Goal: Task Accomplishment & Management: Manage account settings

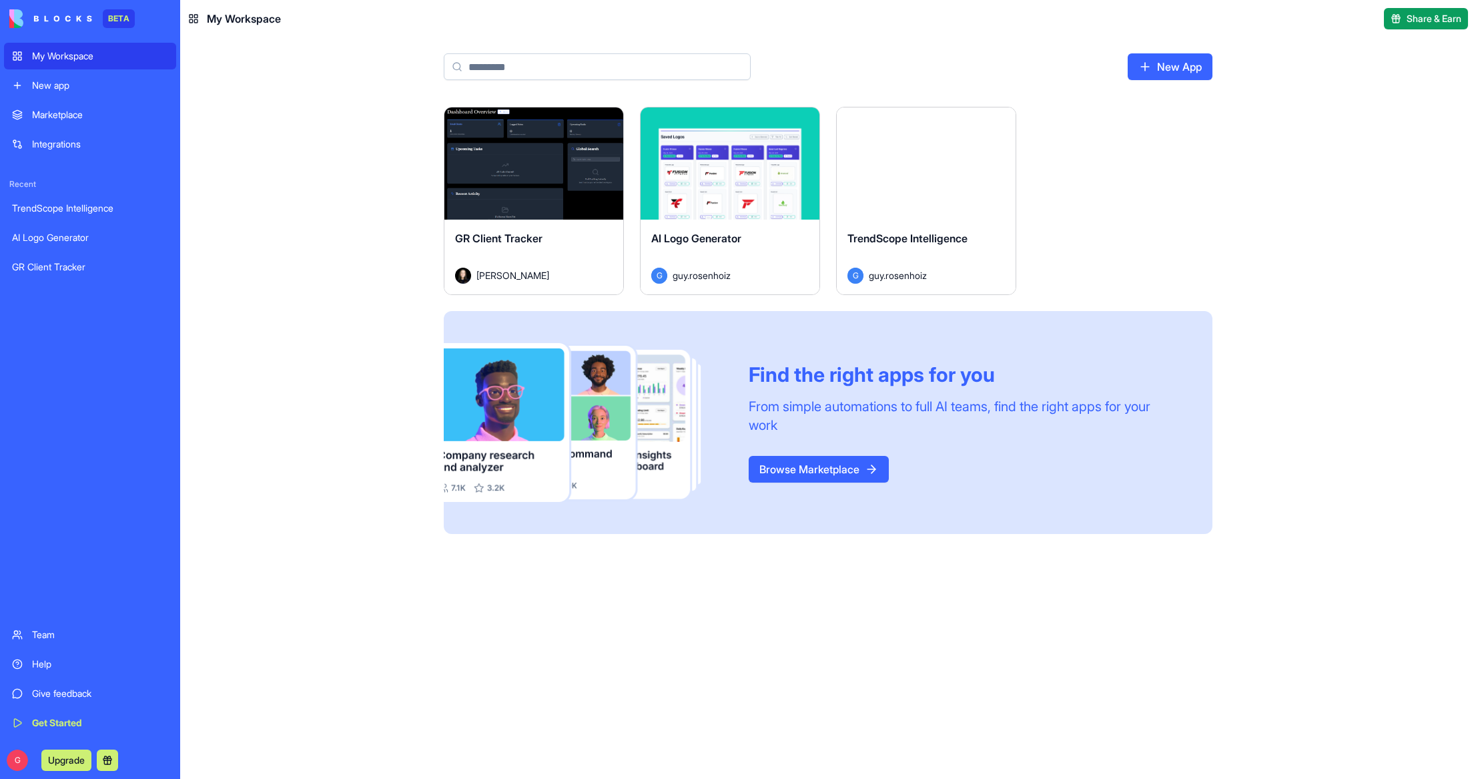
click at [540, 158] on button "Launch" at bounding box center [534, 163] width 100 height 27
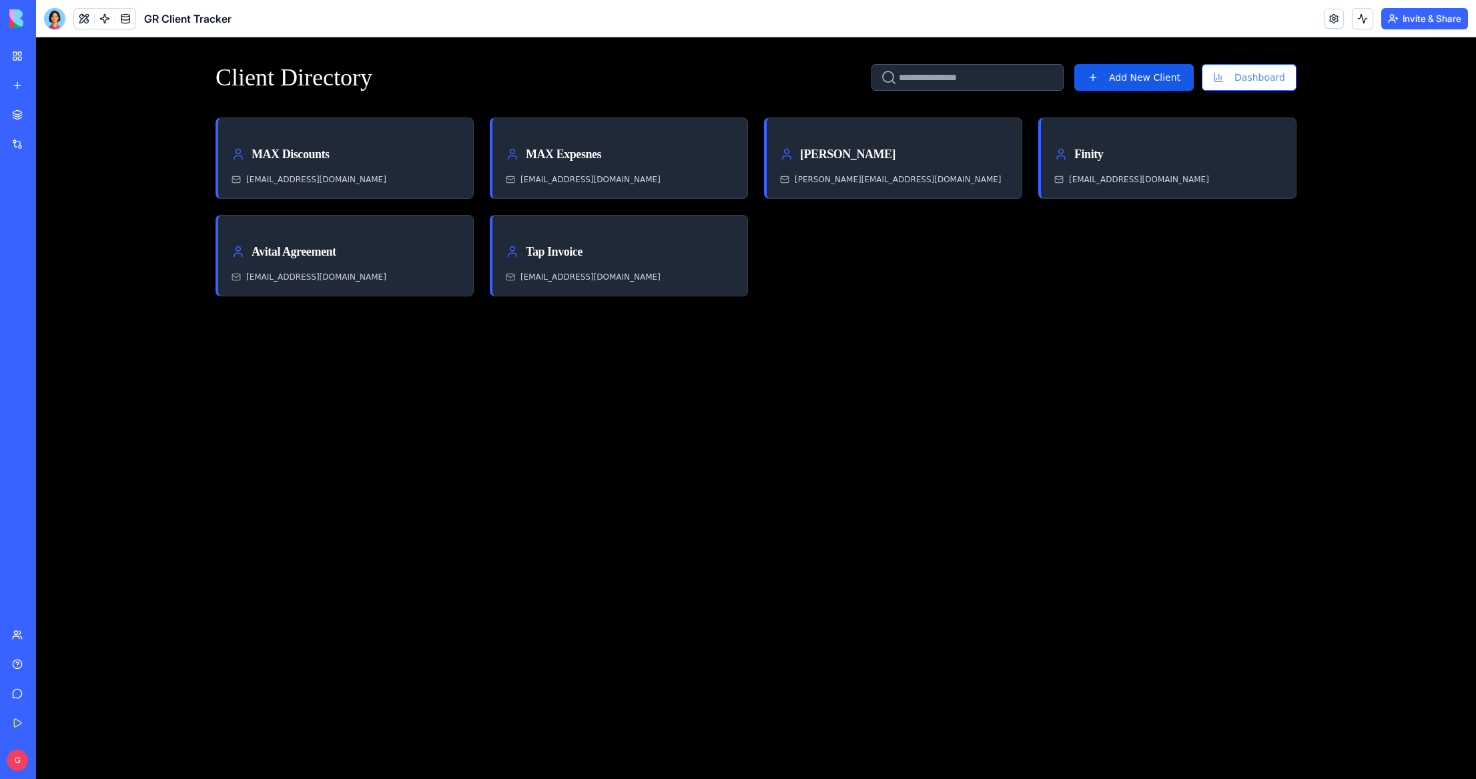
click at [1426, 19] on button "Invite & Share" at bounding box center [1425, 18] width 87 height 21
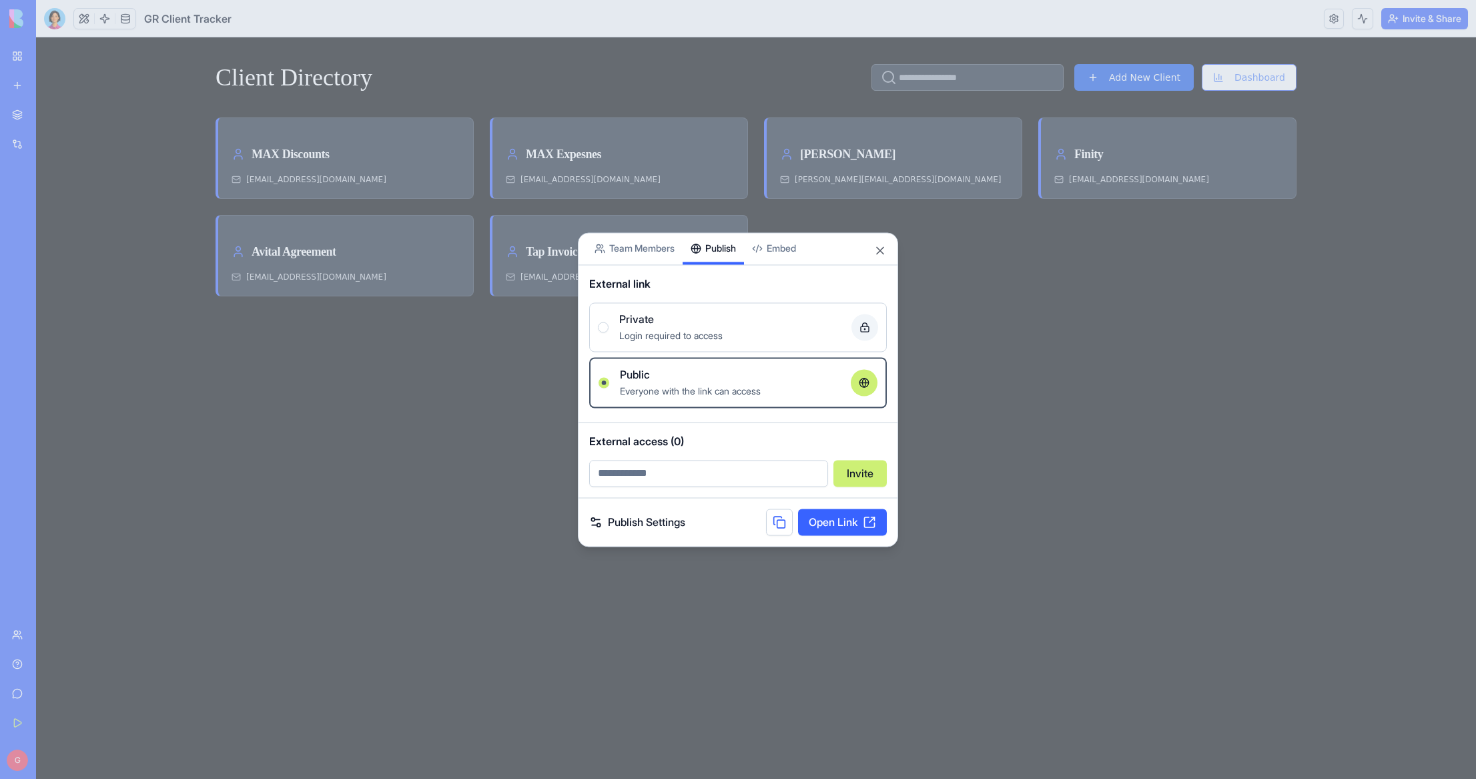
click at [726, 269] on div "Share App Team Members Publish Embed External link Private Login required to ac…" at bounding box center [738, 389] width 320 height 314
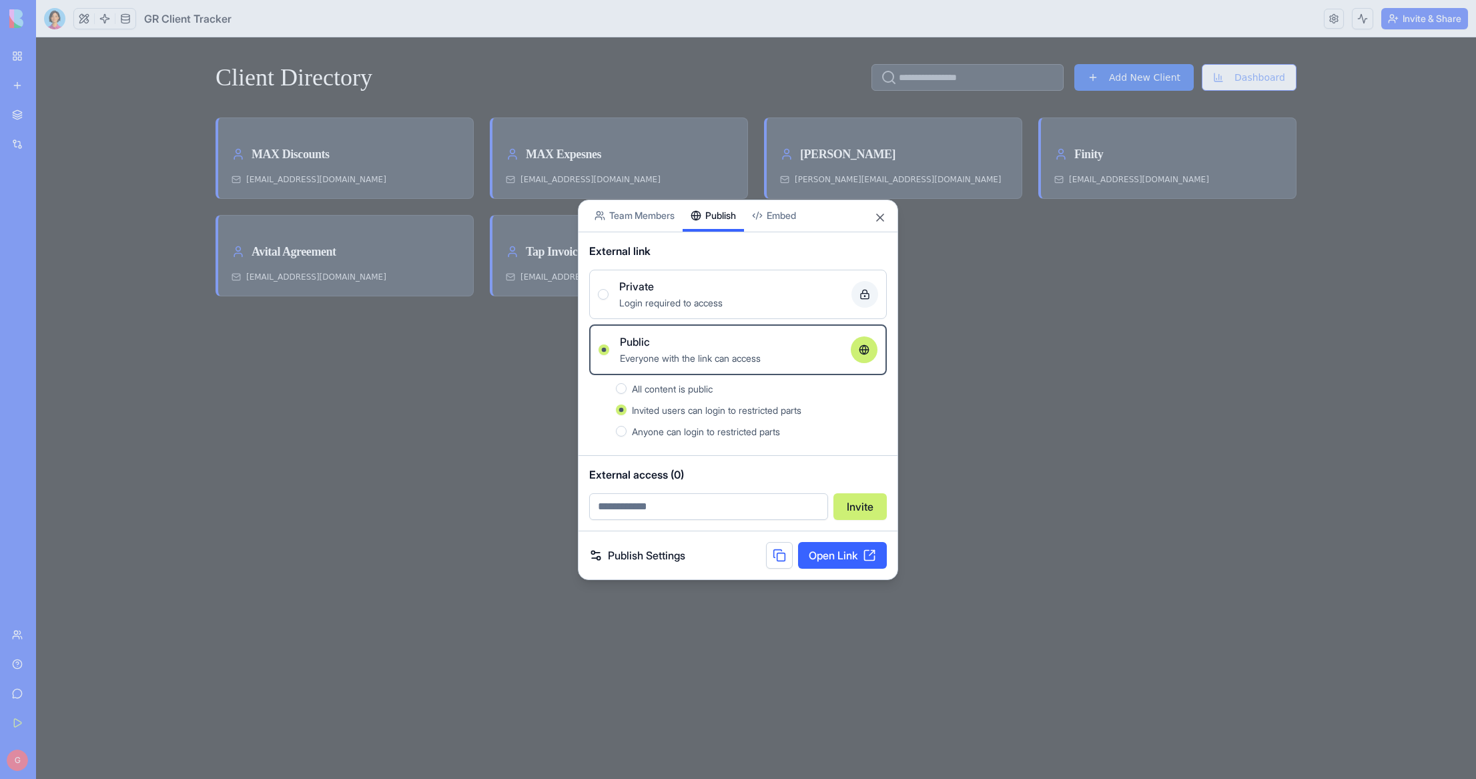
click at [790, 222] on body "BETA My Workspace New app Marketplace Integrations Recent TrendScope Intelligen…" at bounding box center [738, 389] width 1476 height 779
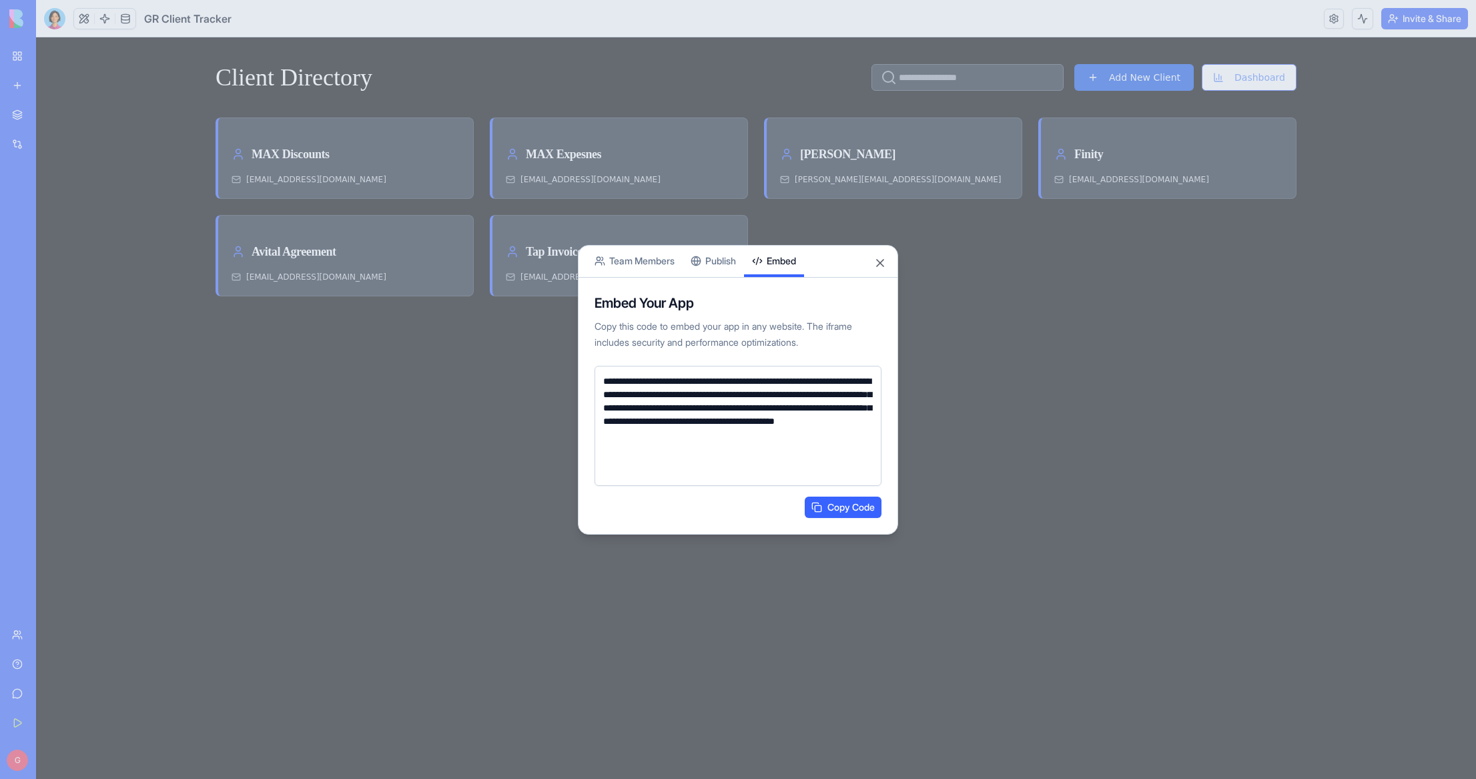
click at [725, 264] on button "Publish" at bounding box center [713, 261] width 61 height 31
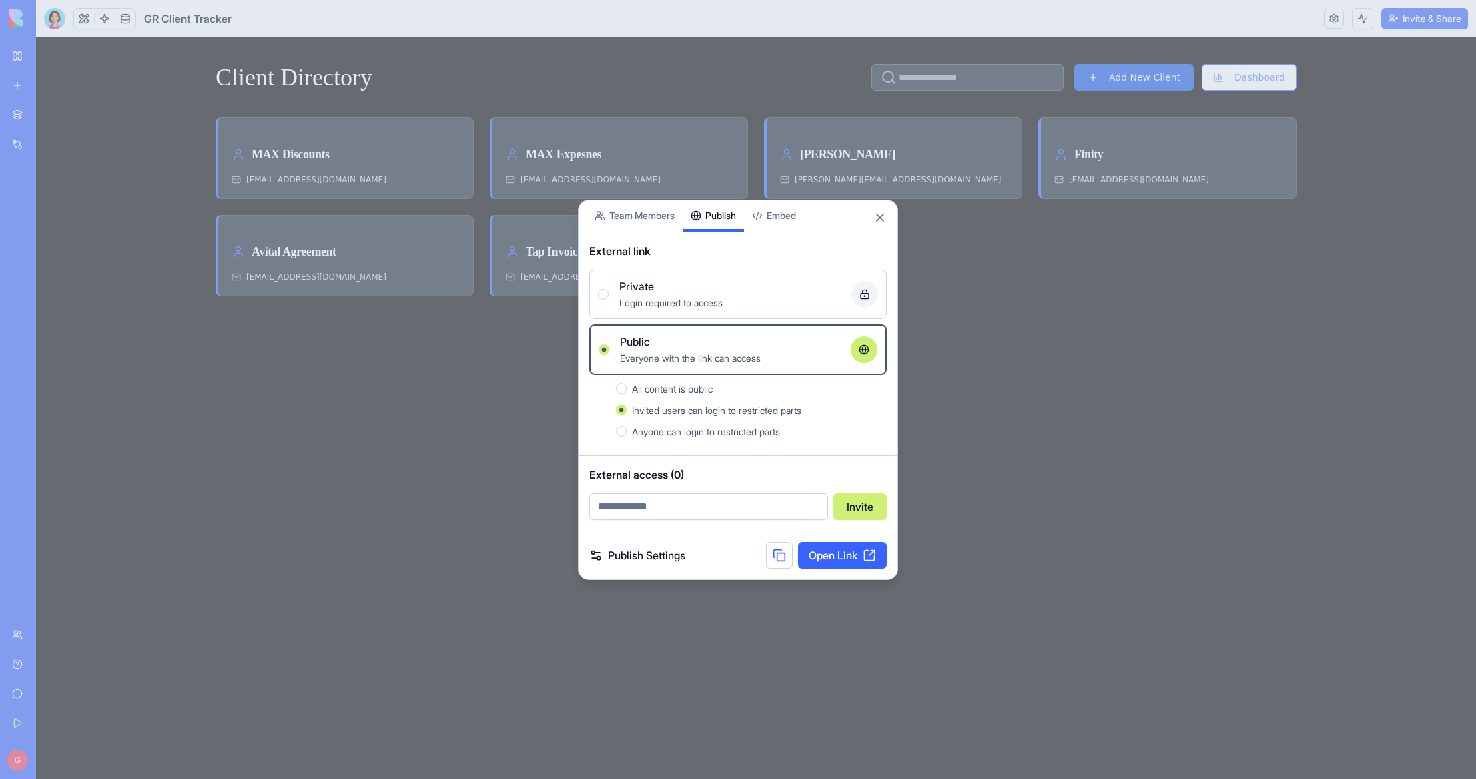
click at [743, 301] on div "Login required to access" at bounding box center [730, 302] width 222 height 16
click at [609, 300] on button "Private Login required to access" at bounding box center [603, 294] width 11 height 11
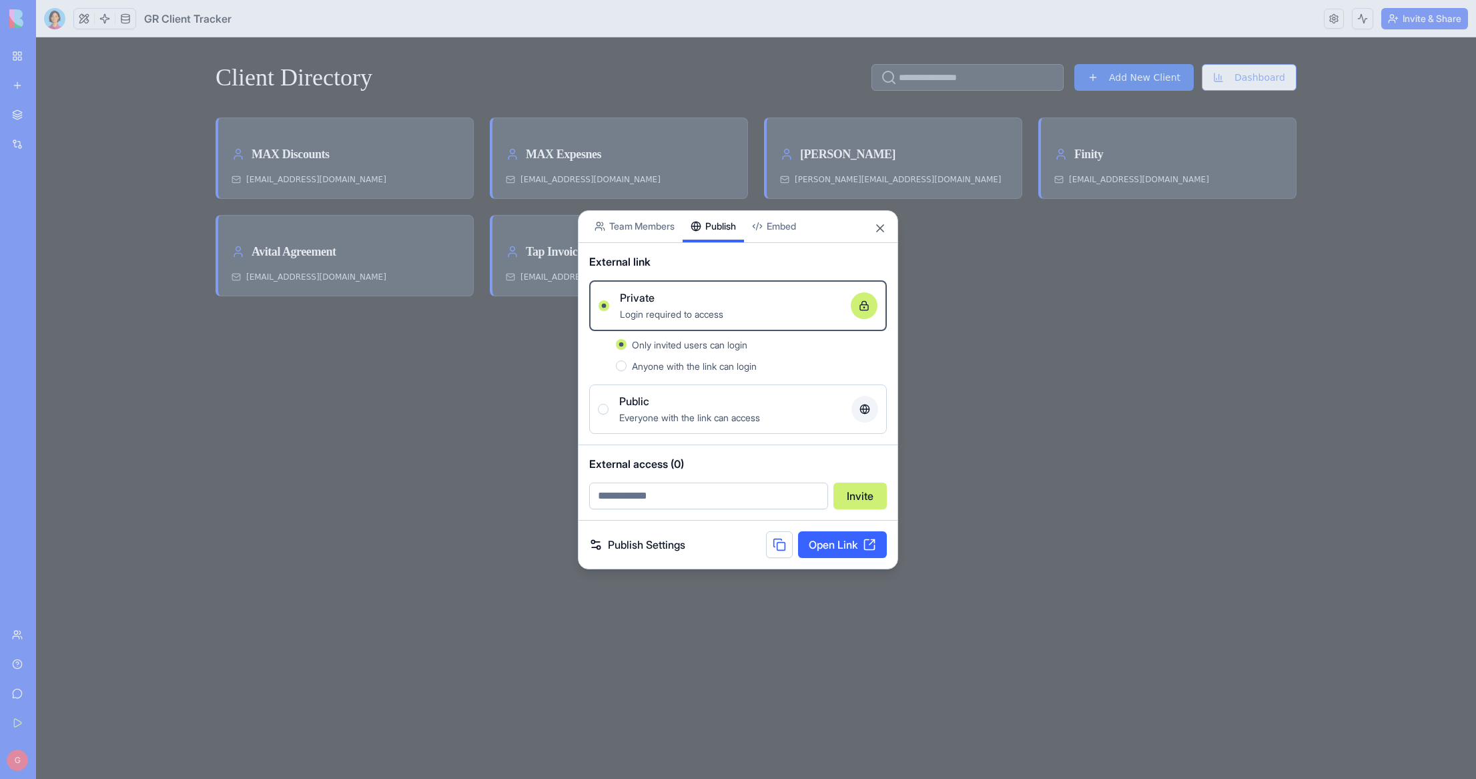
click at [752, 497] on input "email" at bounding box center [708, 496] width 239 height 27
click at [730, 537] on div "Publish Settings Open Link" at bounding box center [738, 545] width 319 height 48
click at [846, 547] on link "Open Link" at bounding box center [842, 544] width 89 height 27
click at [785, 229] on body "BETA My Workspace New app Marketplace Integrations Recent TrendScope Intelligen…" at bounding box center [738, 389] width 1476 height 779
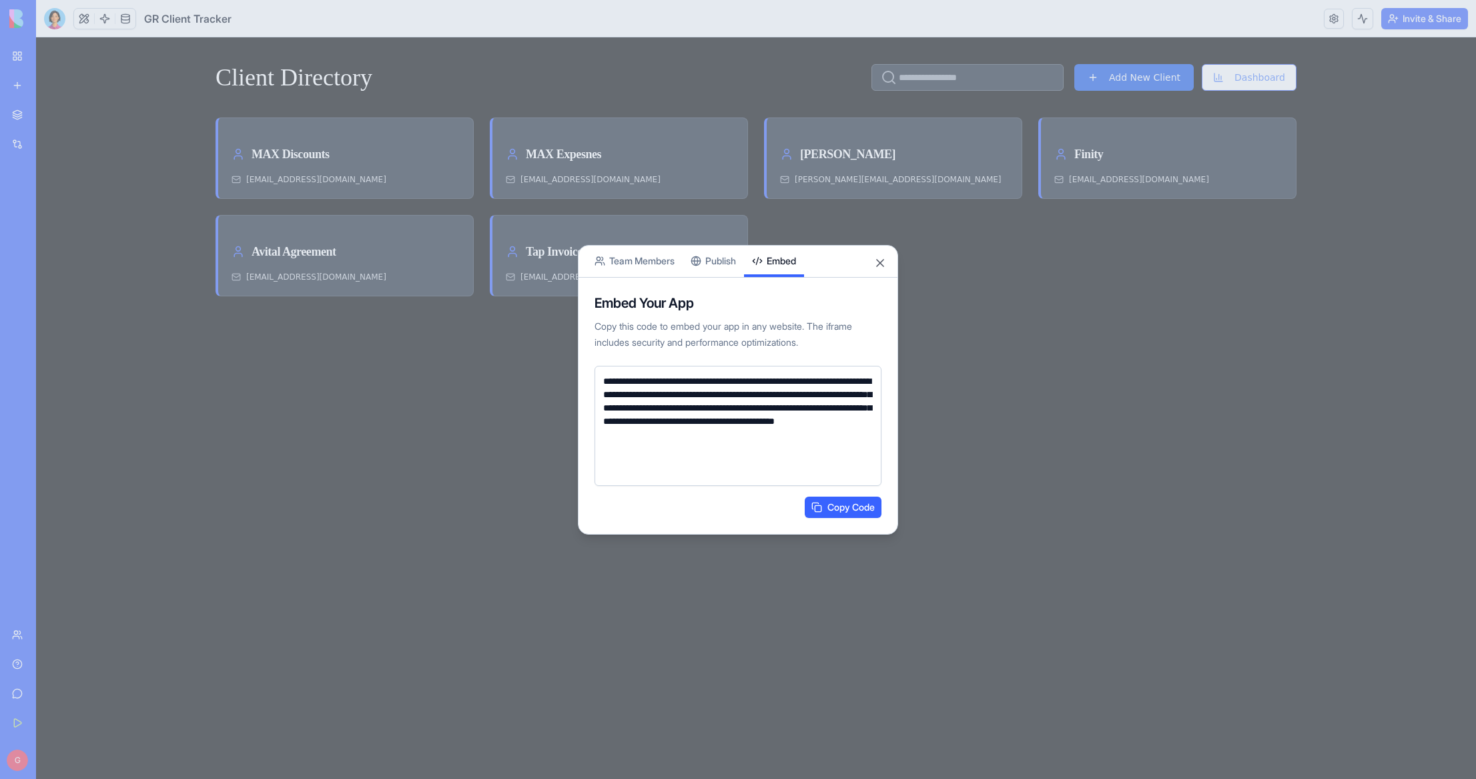
click at [721, 266] on div "**********" at bounding box center [738, 390] width 320 height 290
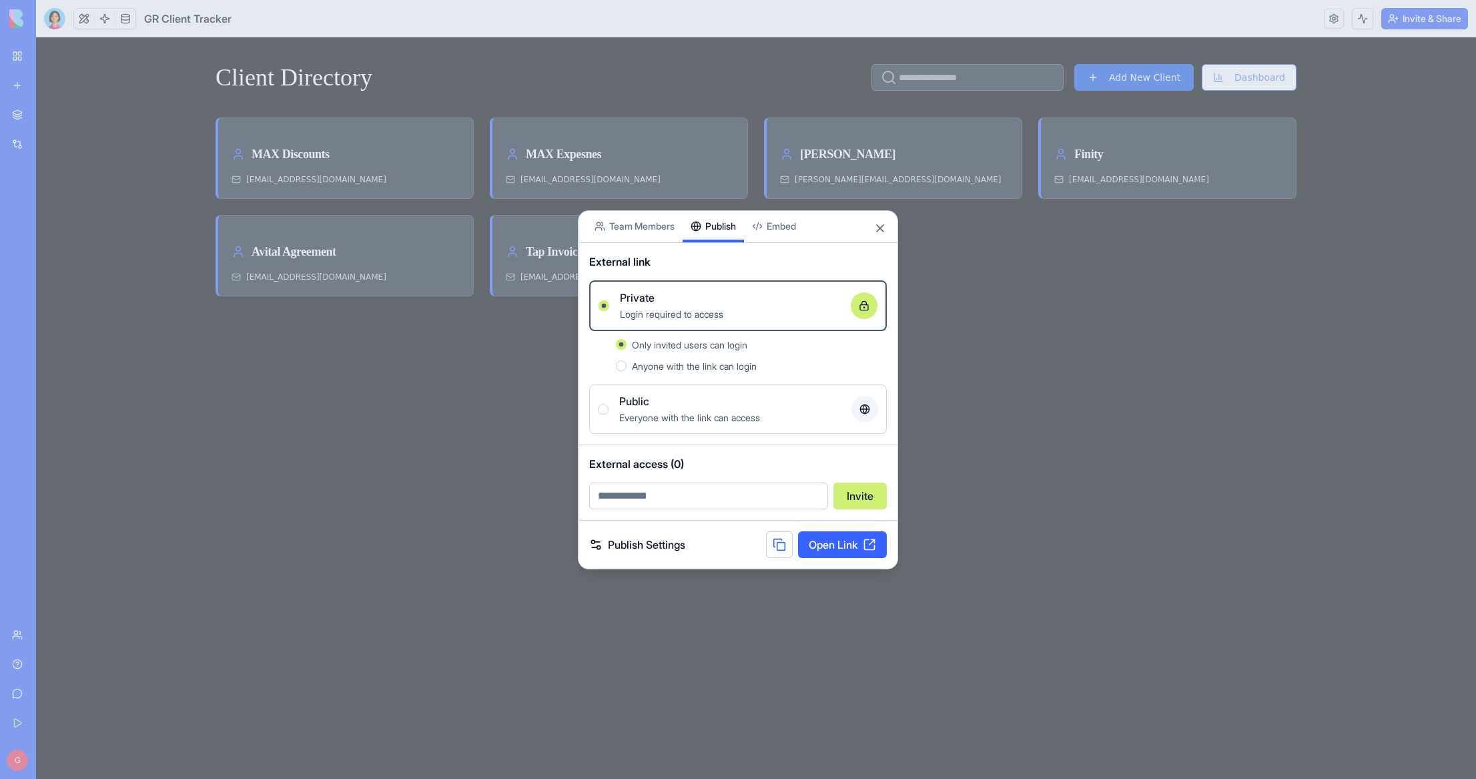
click at [644, 546] on link "Publish Settings" at bounding box center [637, 545] width 96 height 16
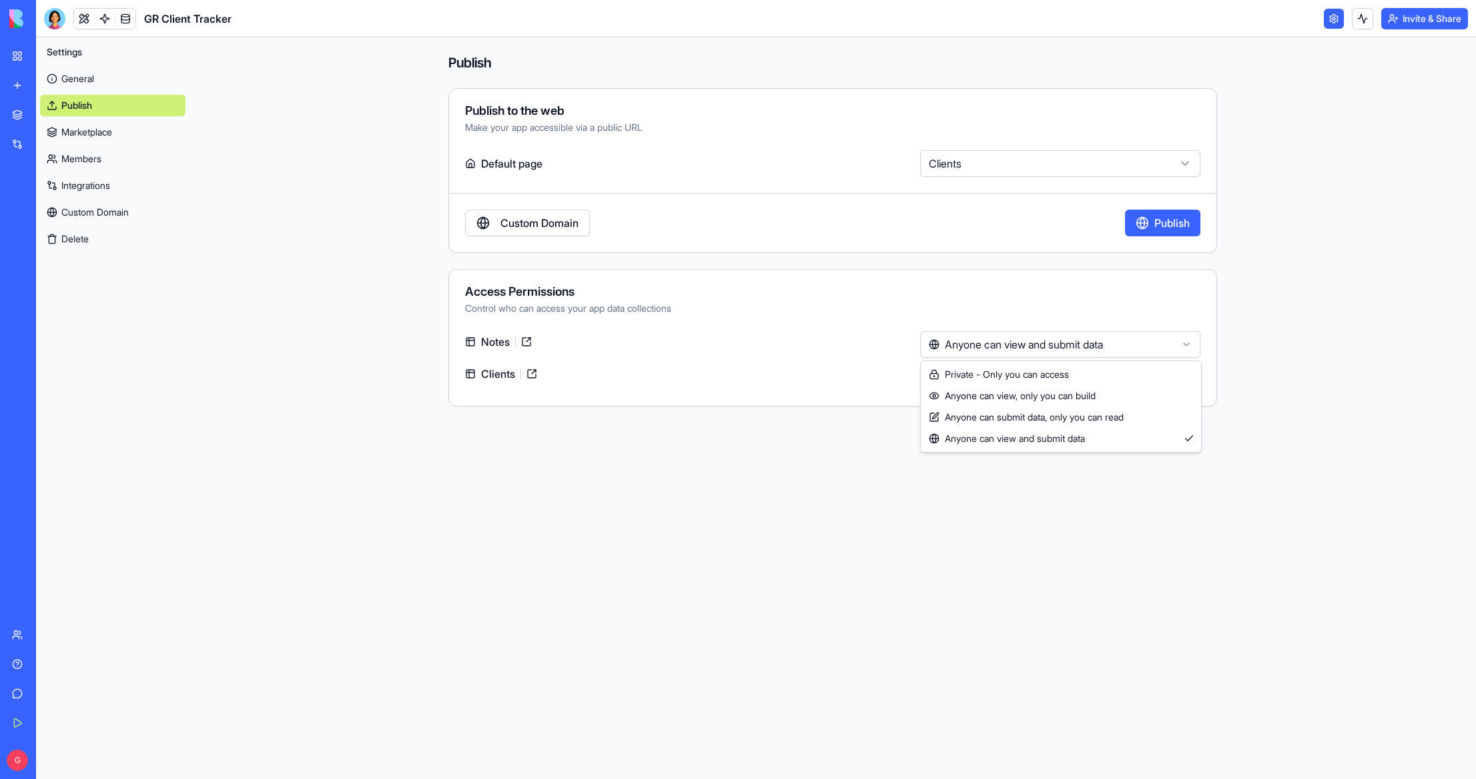
click at [1047, 350] on html "**********" at bounding box center [738, 389] width 1476 height 779
click at [1062, 378] on html "**********" at bounding box center [738, 389] width 1476 height 779
click at [1168, 222] on button "Publish" at bounding box center [1162, 223] width 75 height 27
click at [95, 82] on link "General" at bounding box center [112, 78] width 145 height 21
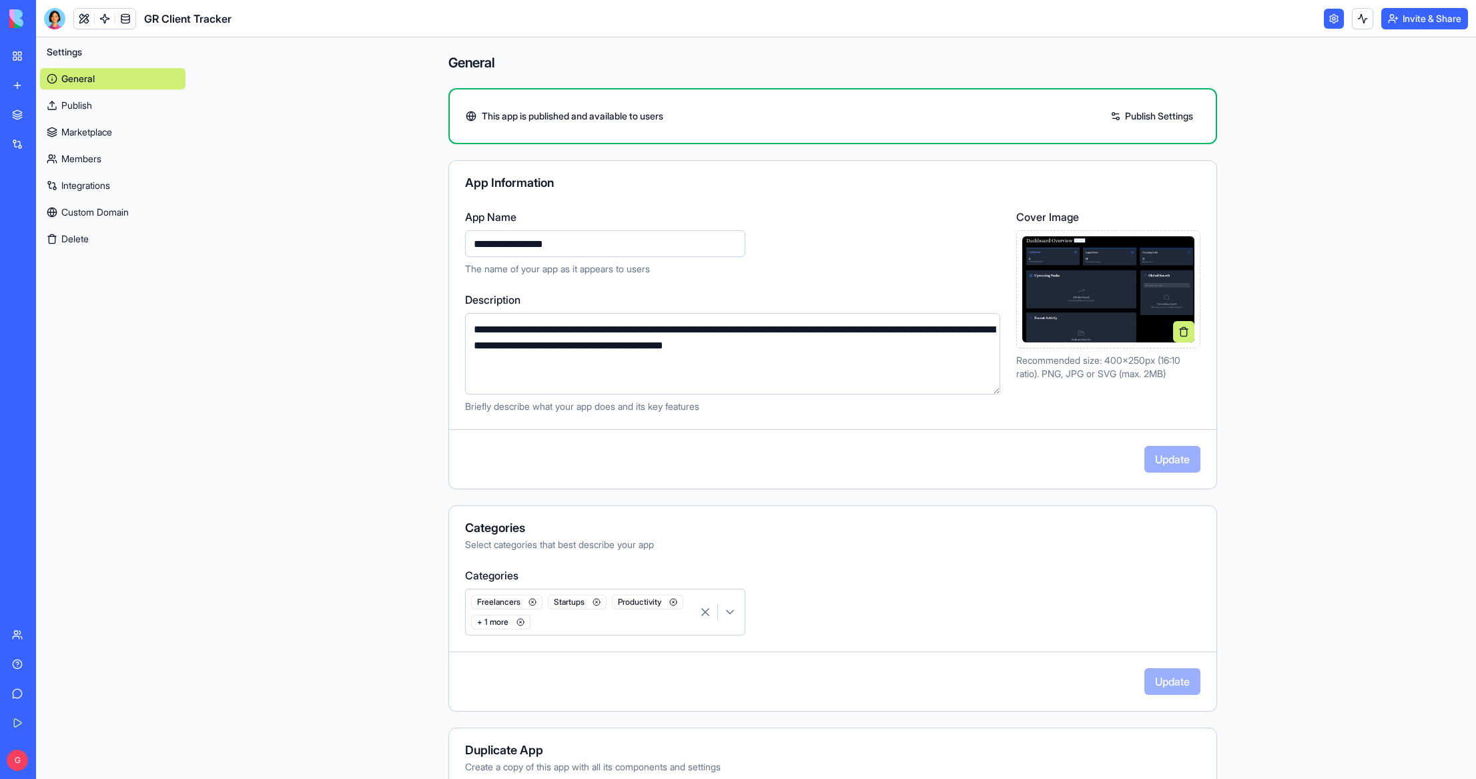
scroll to position [87, 0]
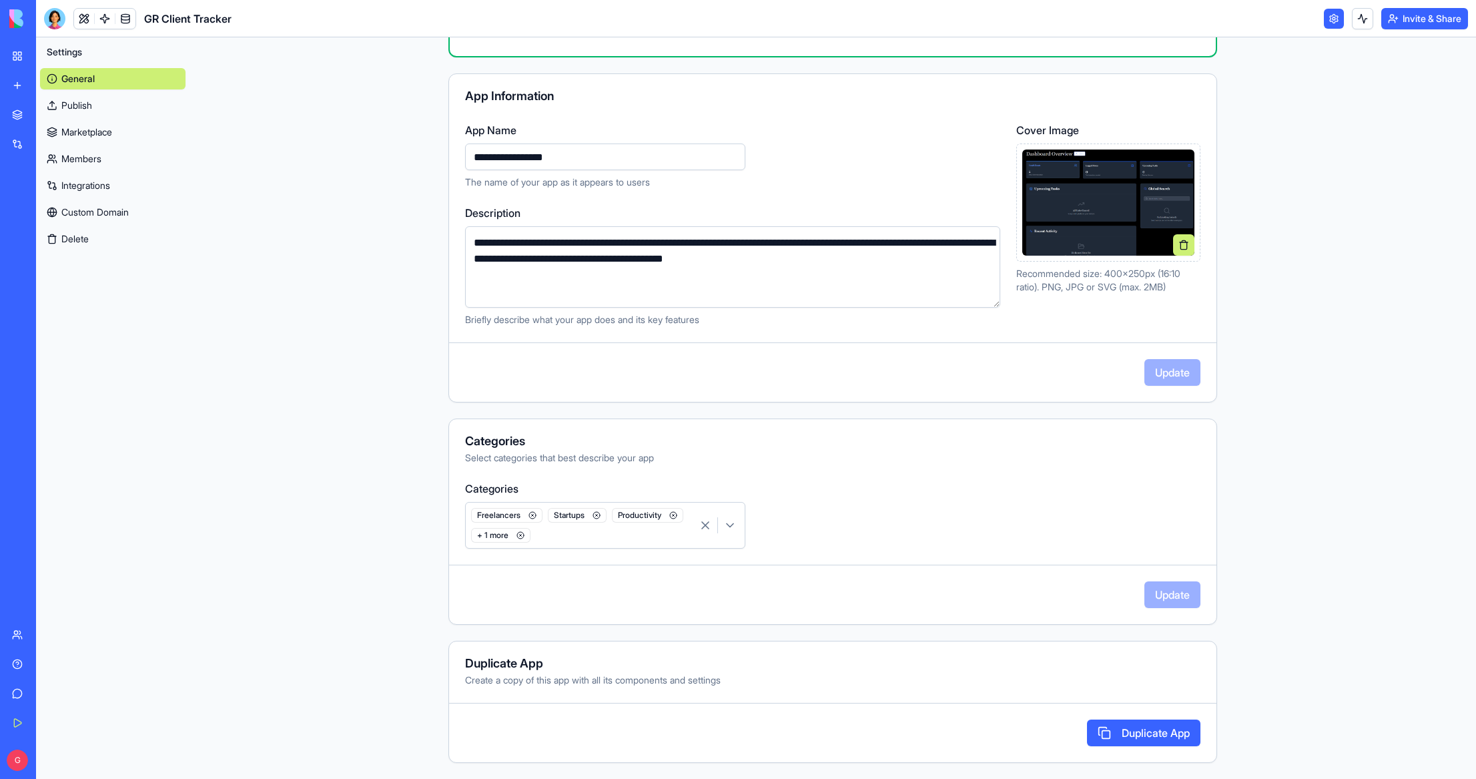
click at [598, 515] on icon "button" at bounding box center [597, 516] width 2 height 2
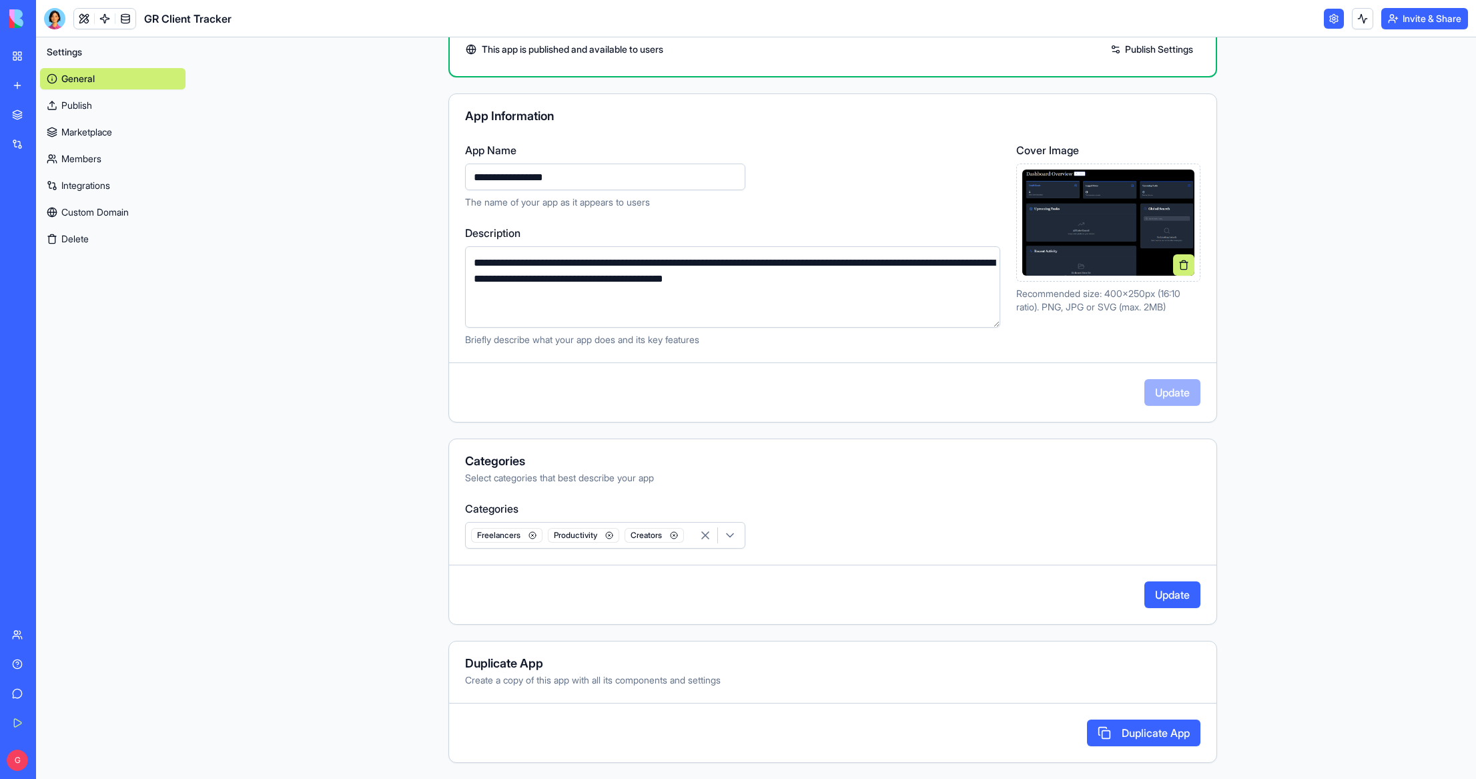
click at [534, 537] on icon "button" at bounding box center [533, 535] width 8 height 8
click at [601, 536] on icon "button" at bounding box center [597, 535] width 8 height 8
click at [1177, 598] on button "Update" at bounding box center [1173, 594] width 56 height 27
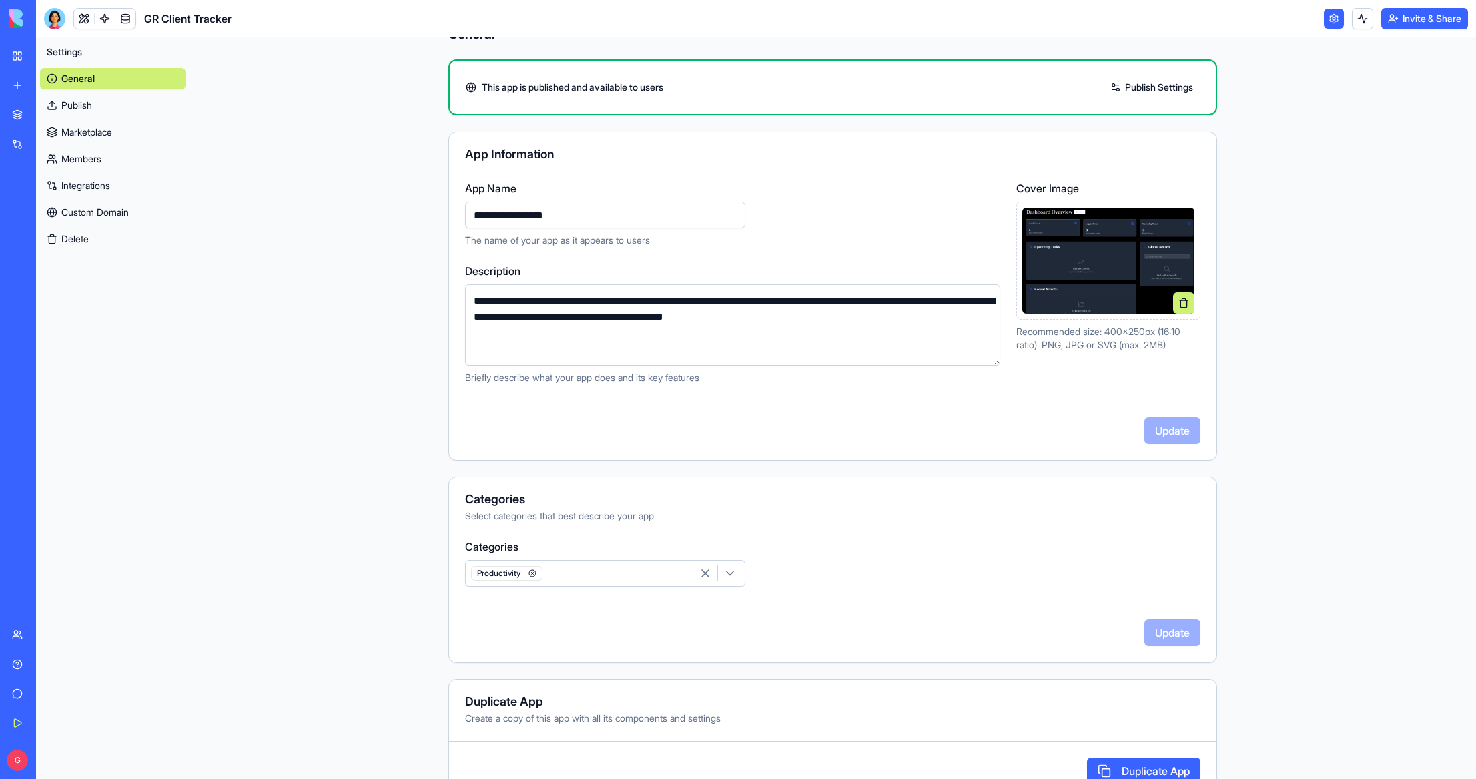
scroll to position [0, 0]
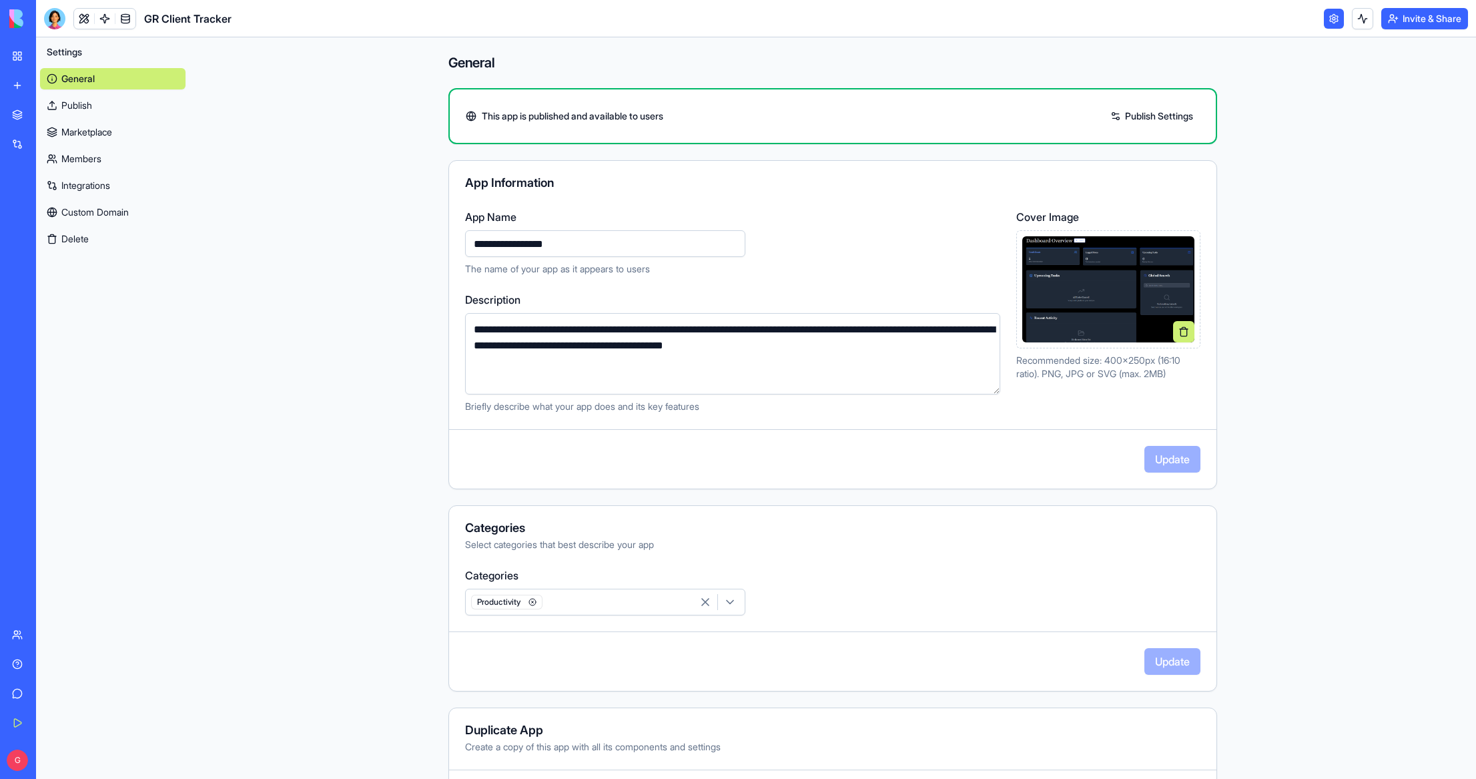
click at [1149, 115] on link "Publish Settings" at bounding box center [1152, 115] width 96 height 21
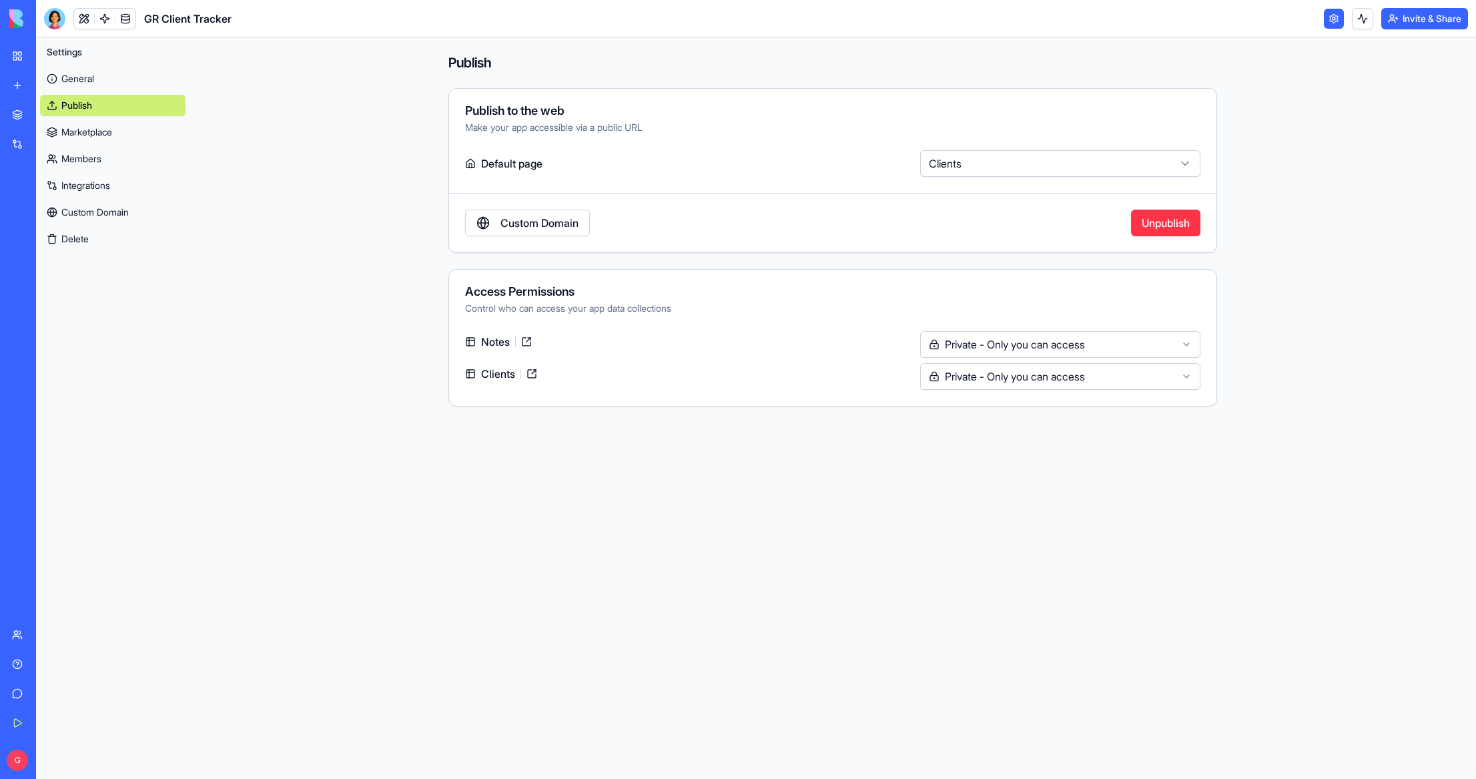
click at [79, 79] on link "General" at bounding box center [112, 78] width 145 height 21
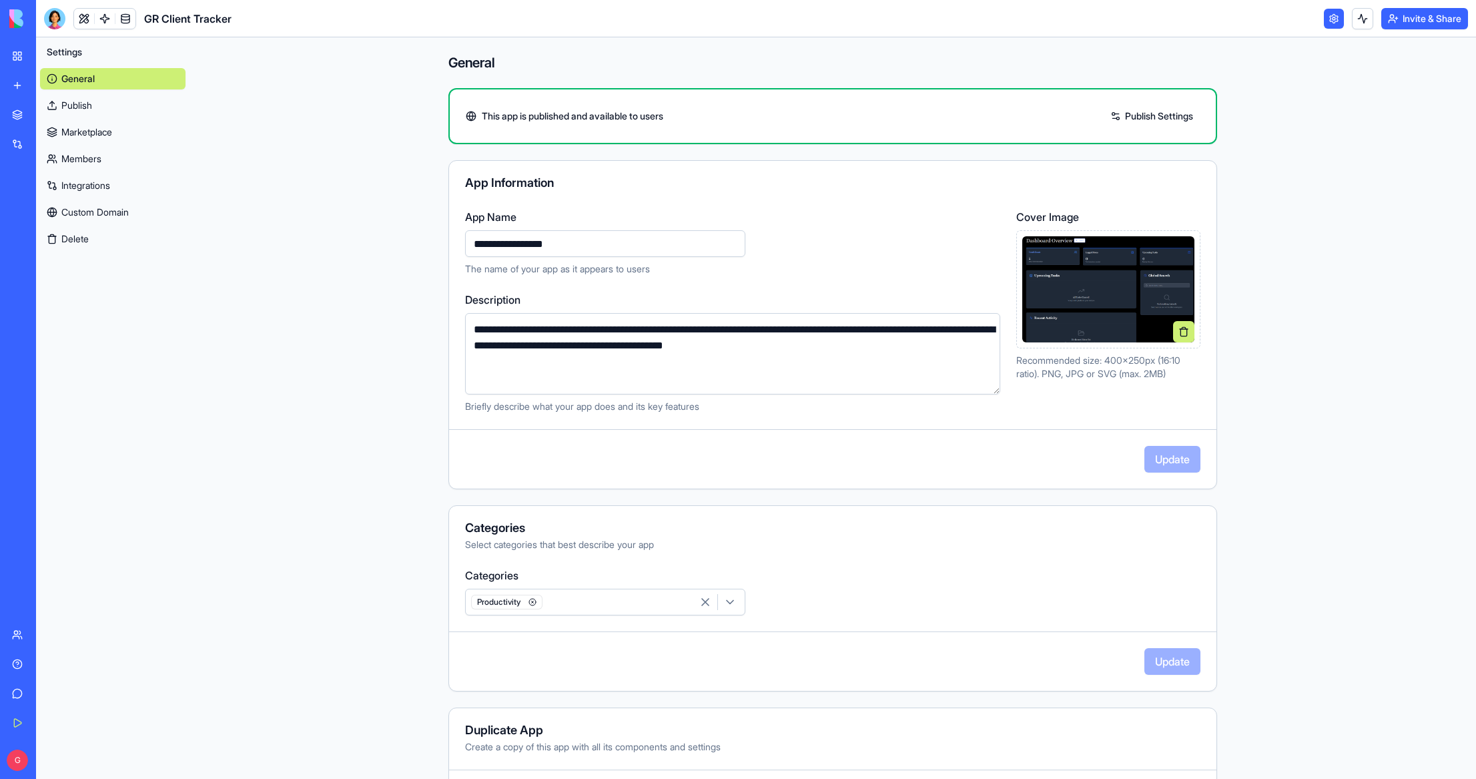
click at [1331, 19] on link at bounding box center [1334, 19] width 20 height 20
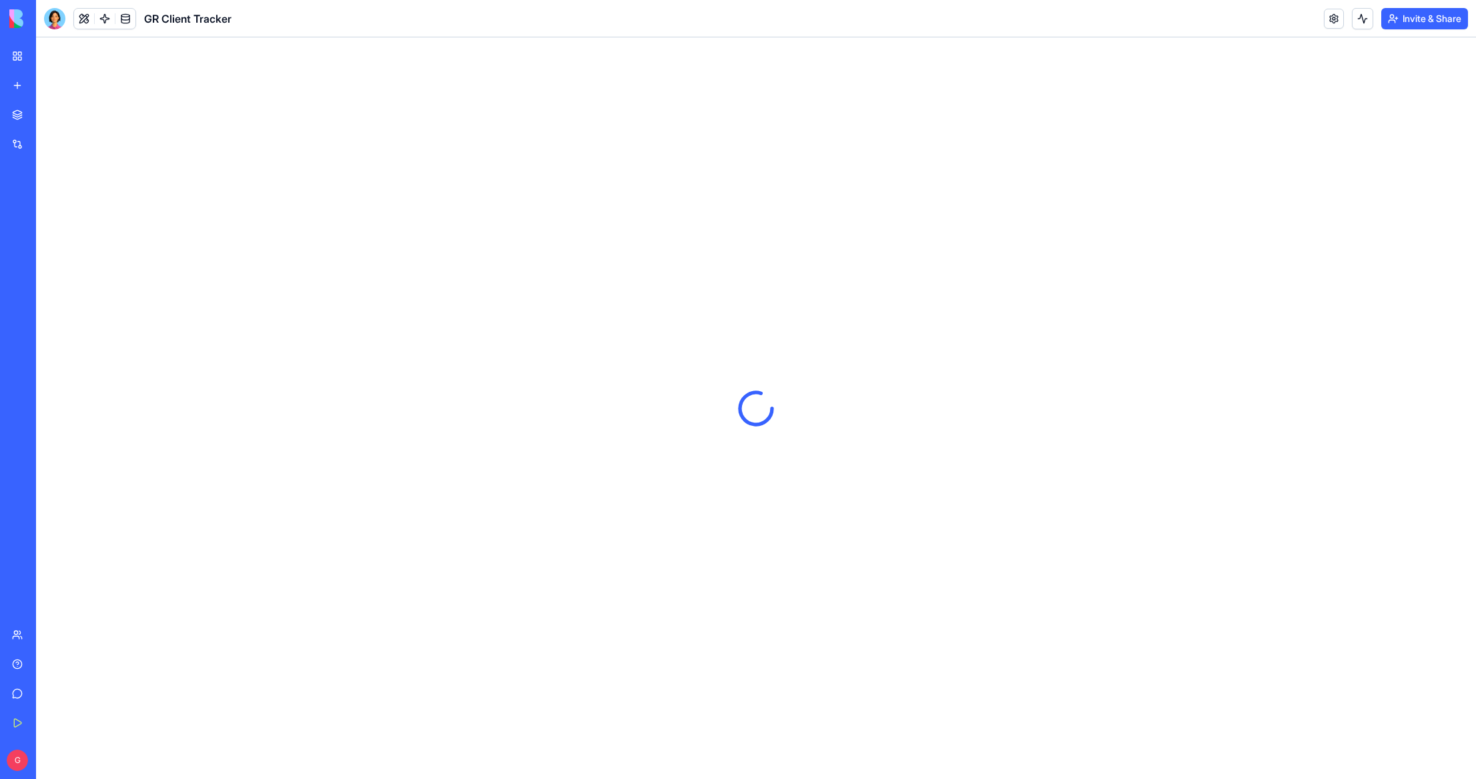
click at [1417, 19] on button "Invite & Share" at bounding box center [1425, 18] width 87 height 21
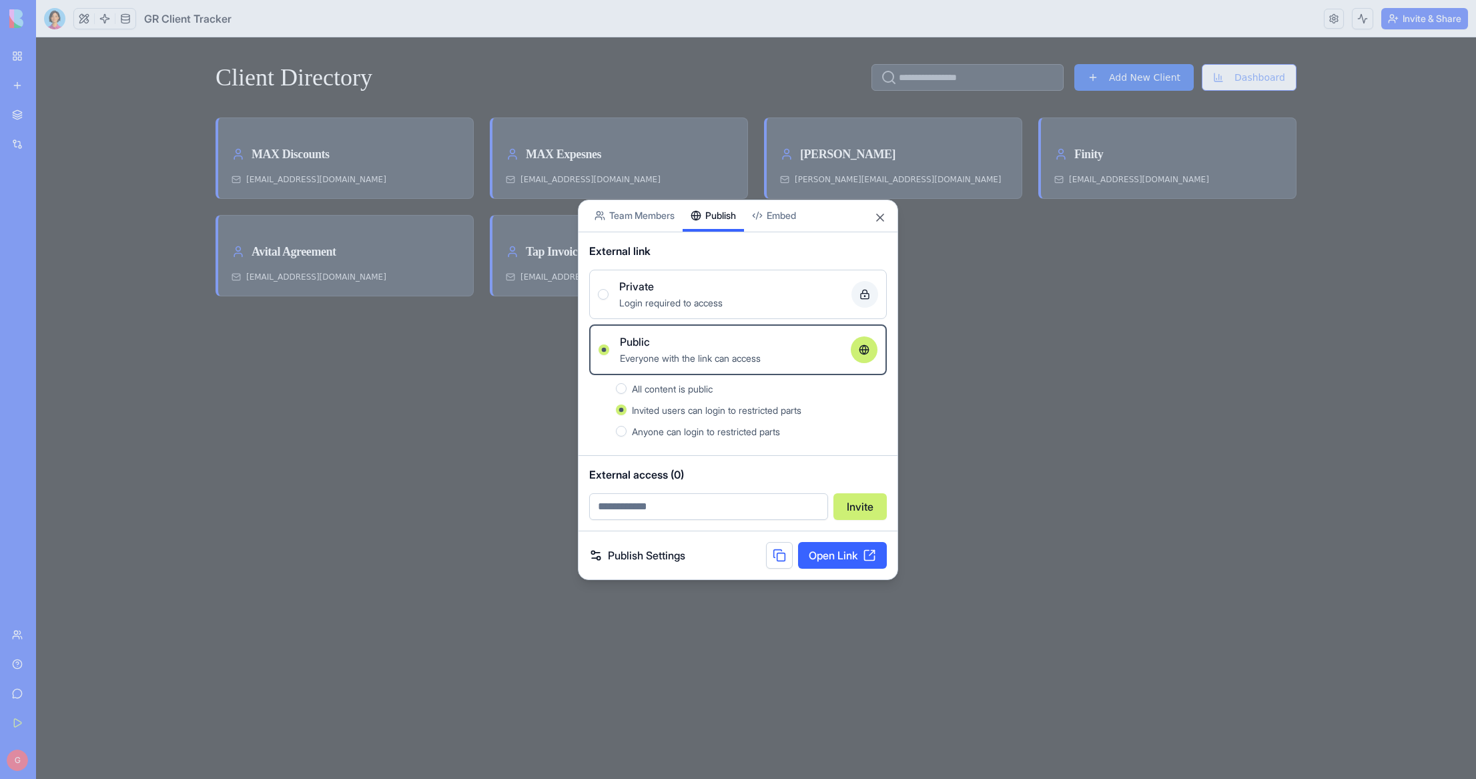
click at [846, 559] on link "Open Link" at bounding box center [842, 555] width 89 height 27
click at [667, 556] on link "Publish Settings" at bounding box center [637, 555] width 96 height 16
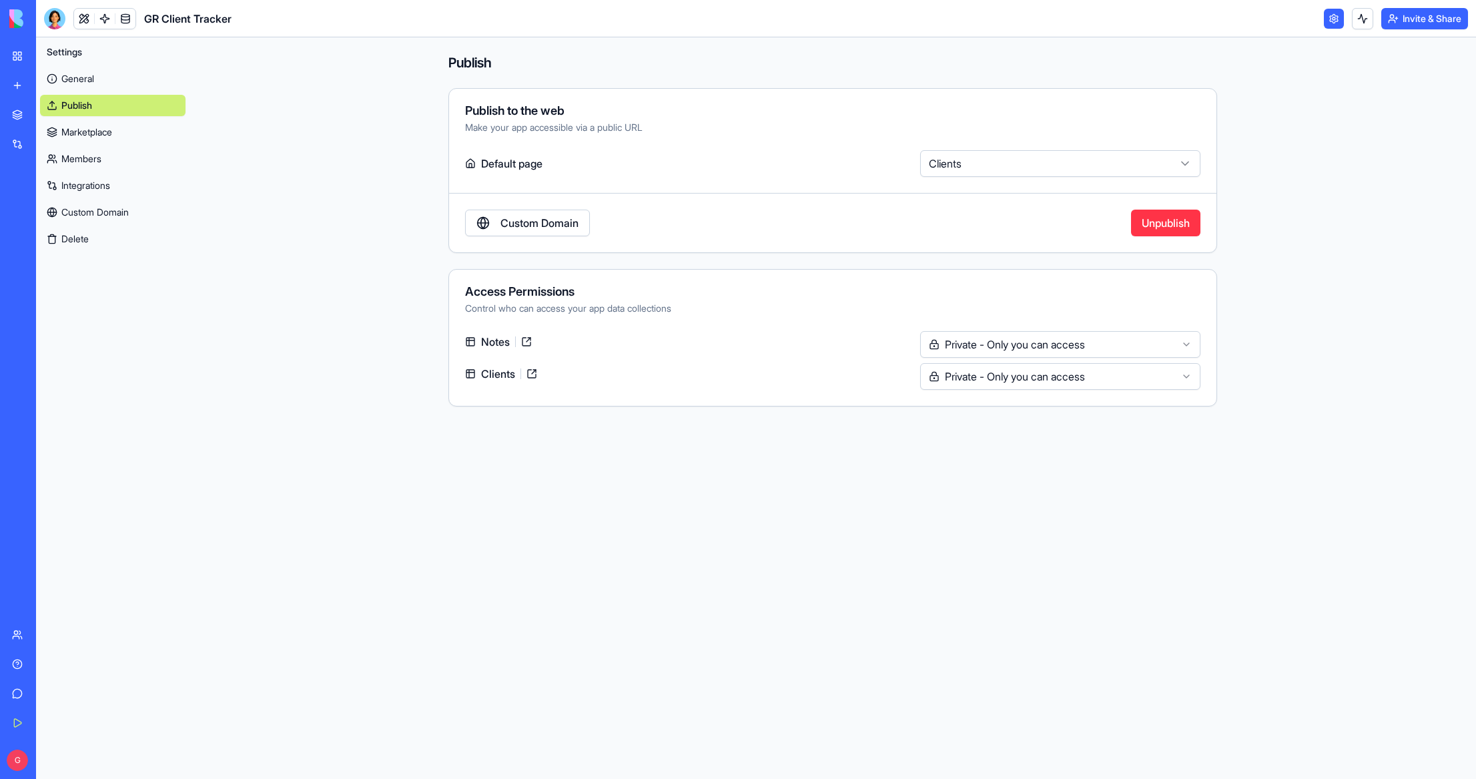
click at [983, 348] on html "**********" at bounding box center [738, 389] width 1476 height 779
click at [1010, 381] on html "**********" at bounding box center [738, 389] width 1476 height 779
click at [89, 74] on link "General" at bounding box center [112, 78] width 145 height 21
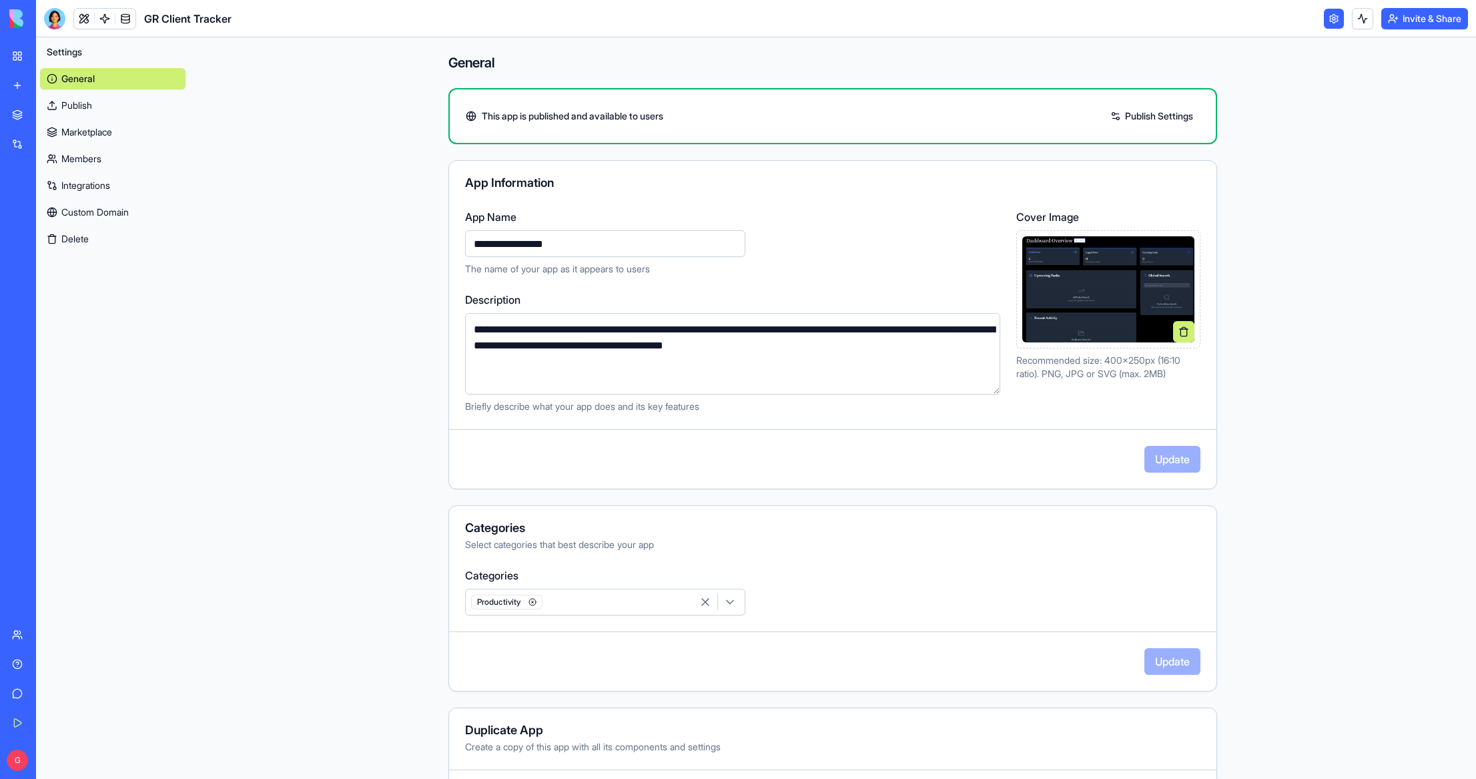
click at [1158, 116] on link "Publish Settings" at bounding box center [1152, 115] width 96 height 21
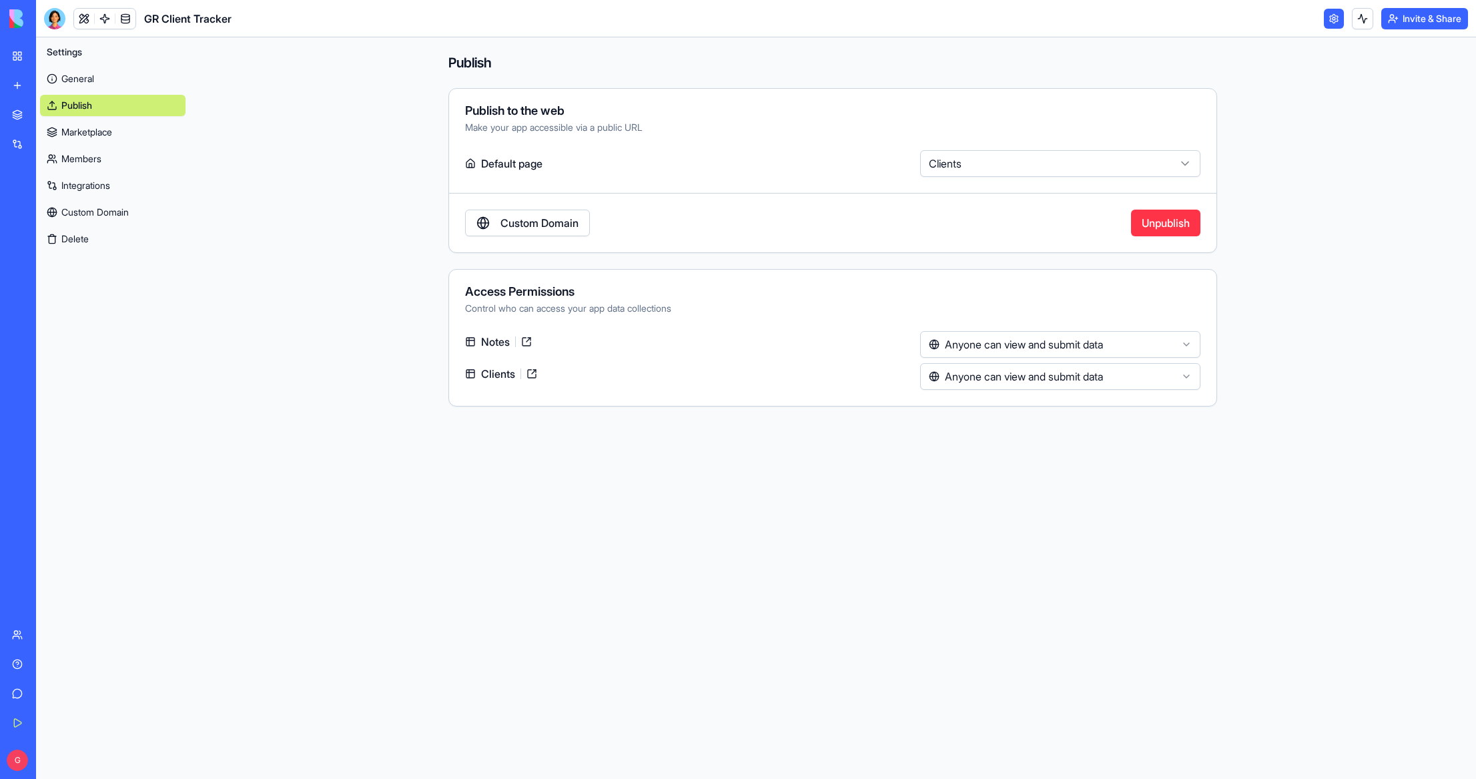
click at [1333, 16] on link at bounding box center [1334, 19] width 20 height 20
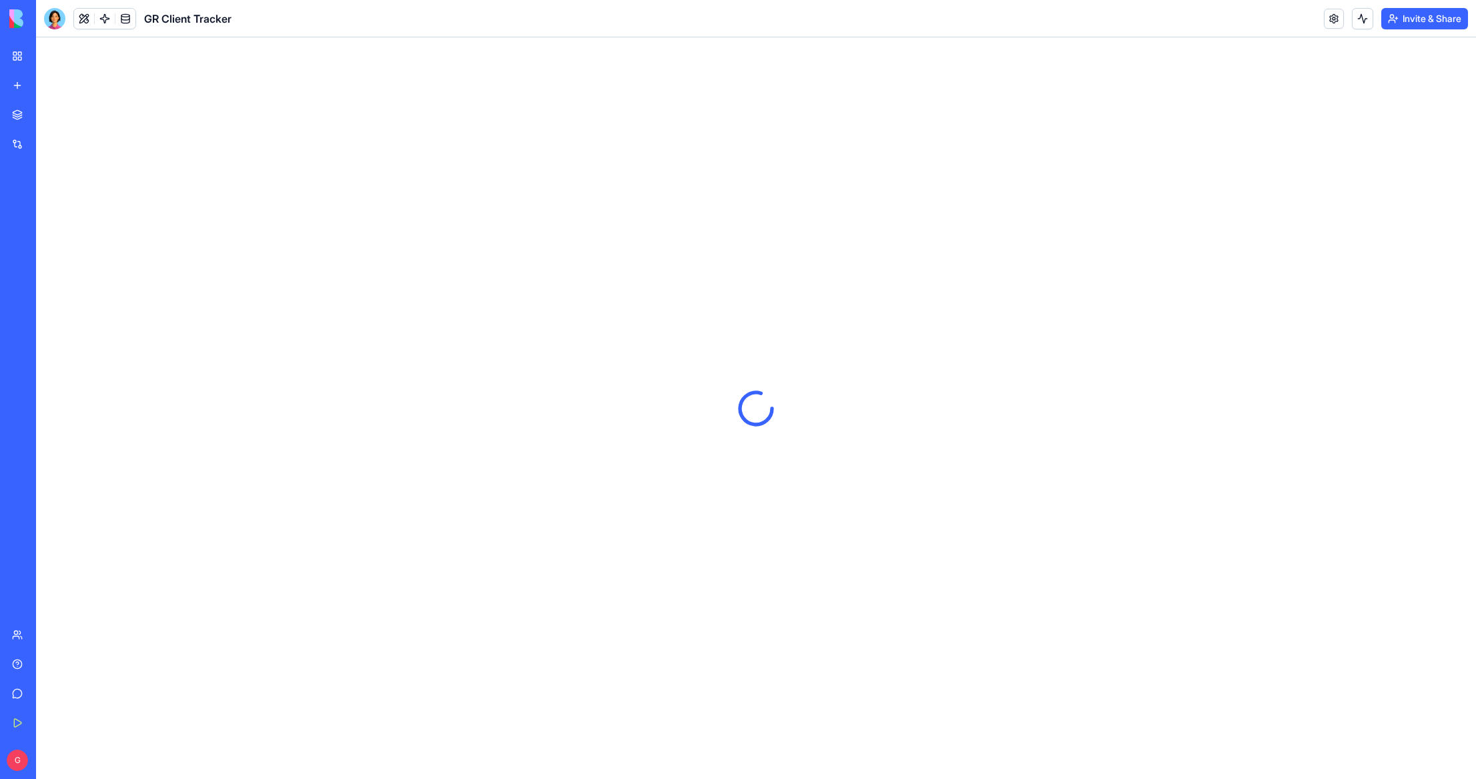
click at [1421, 22] on button "Invite & Share" at bounding box center [1425, 18] width 87 height 21
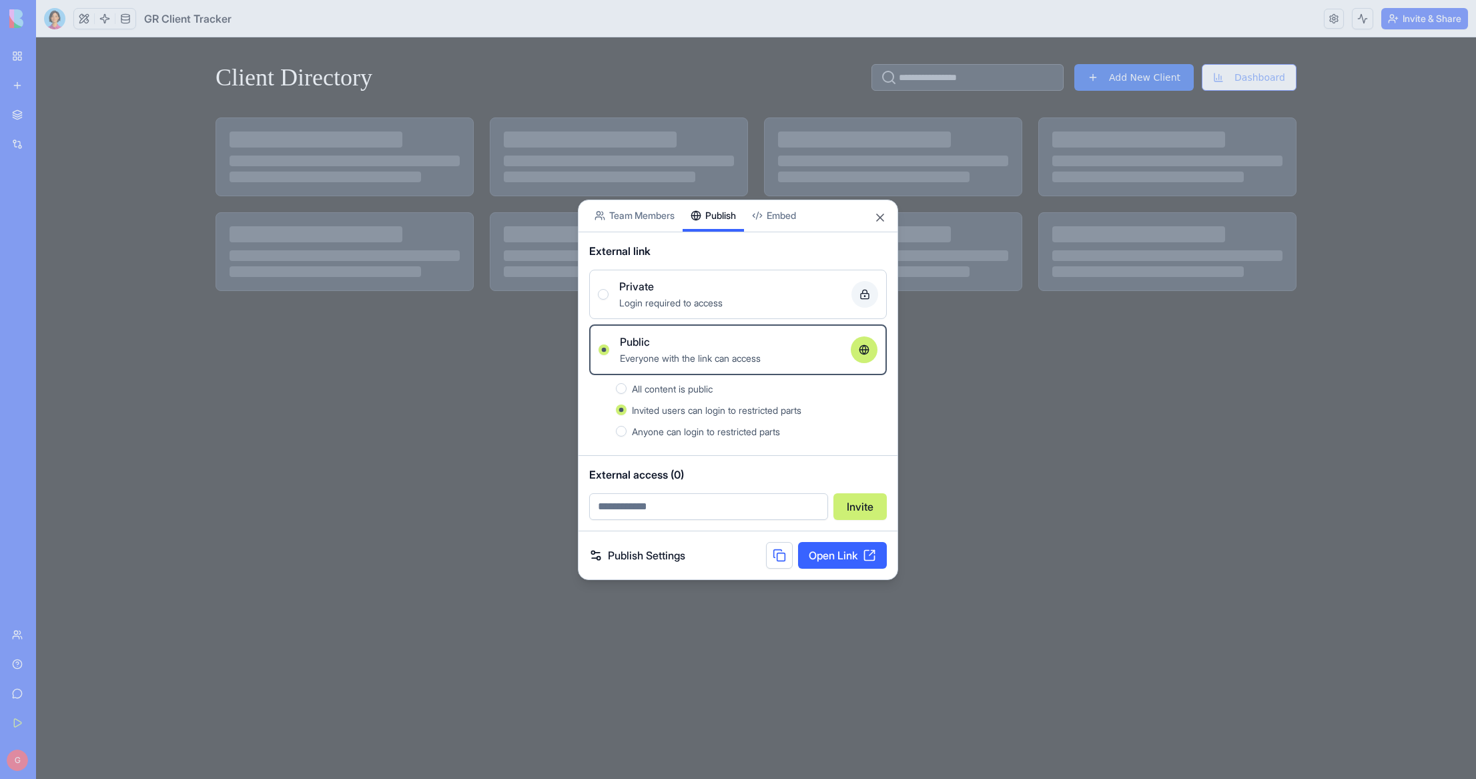
click at [844, 555] on link "Open Link" at bounding box center [842, 555] width 89 height 27
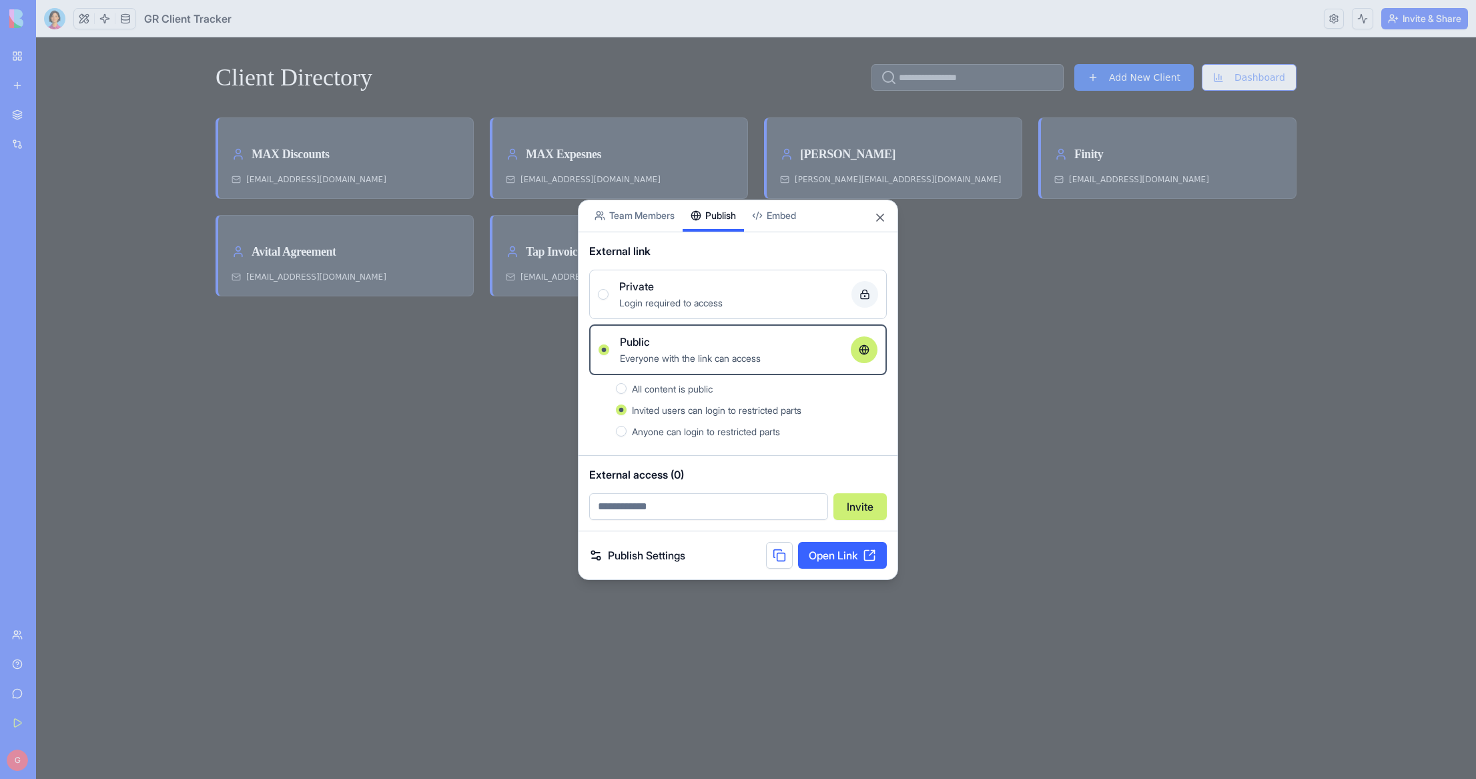
click at [784, 217] on body "BETA My Workspace New app Marketplace Integrations Recent TrendScope Intelligen…" at bounding box center [738, 389] width 1476 height 779
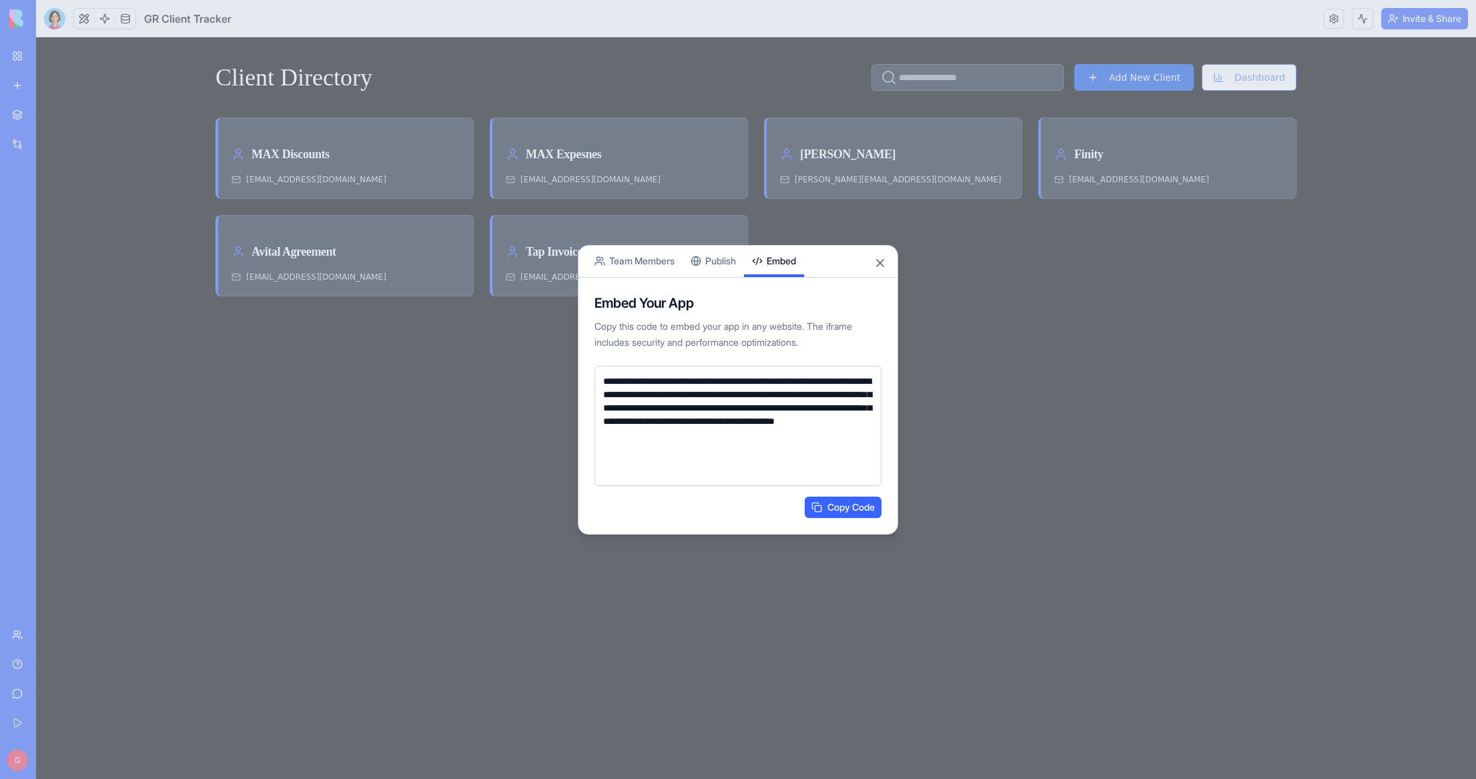
click at [637, 268] on button "Team Members" at bounding box center [635, 261] width 96 height 31
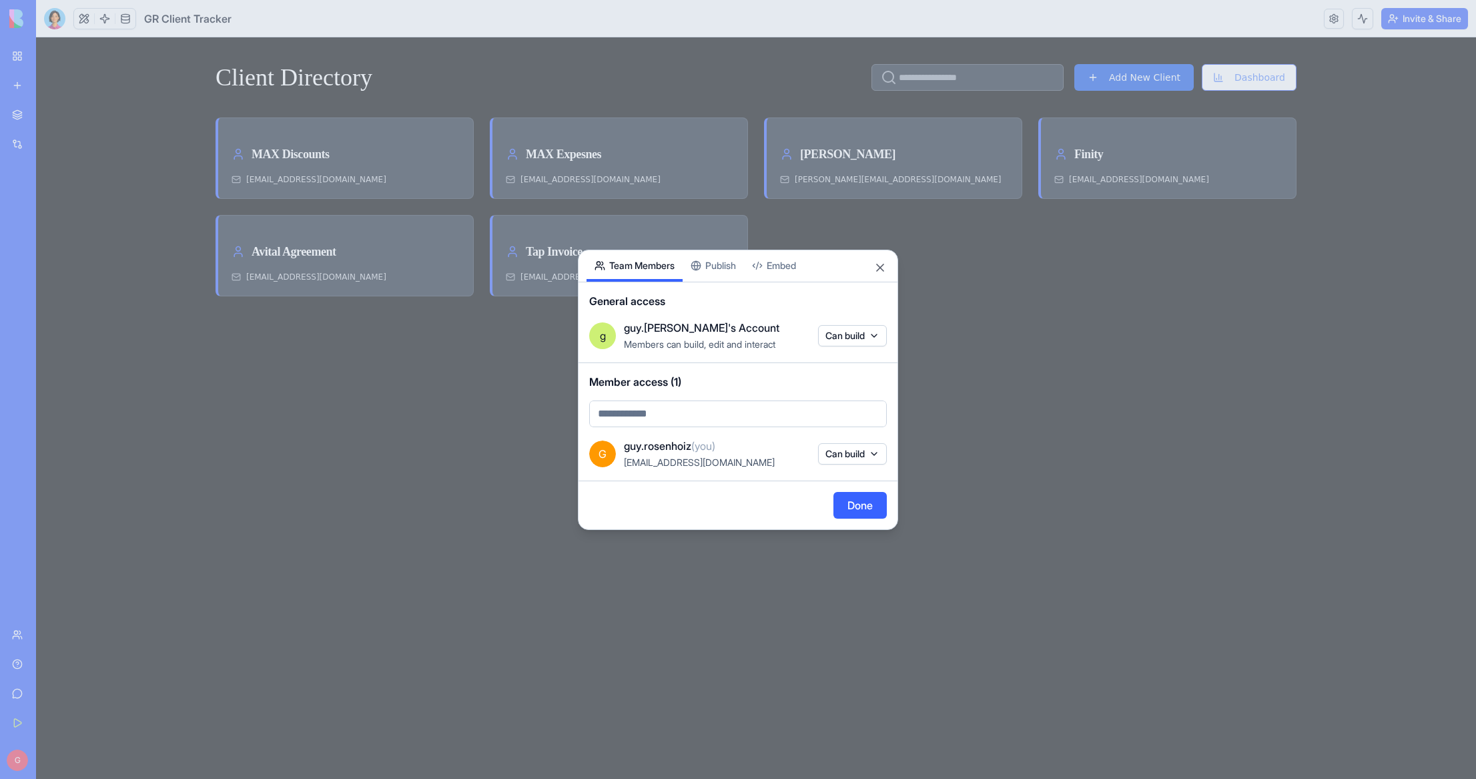
click at [860, 456] on button "Can build" at bounding box center [852, 453] width 69 height 21
click at [791, 453] on div at bounding box center [738, 389] width 1476 height 779
click at [854, 339] on body "BETA My Workspace New app Marketplace Integrations Recent TrendScope Intelligen…" at bounding box center [738, 389] width 1476 height 779
click at [797, 334] on body "BETA My Workspace New app Marketplace Integrations Recent TrendScope Intelligen…" at bounding box center [738, 389] width 1476 height 779
click at [859, 338] on body "BETA My Workspace New app Marketplace Integrations Recent TrendScope Intelligen…" at bounding box center [738, 389] width 1476 height 779
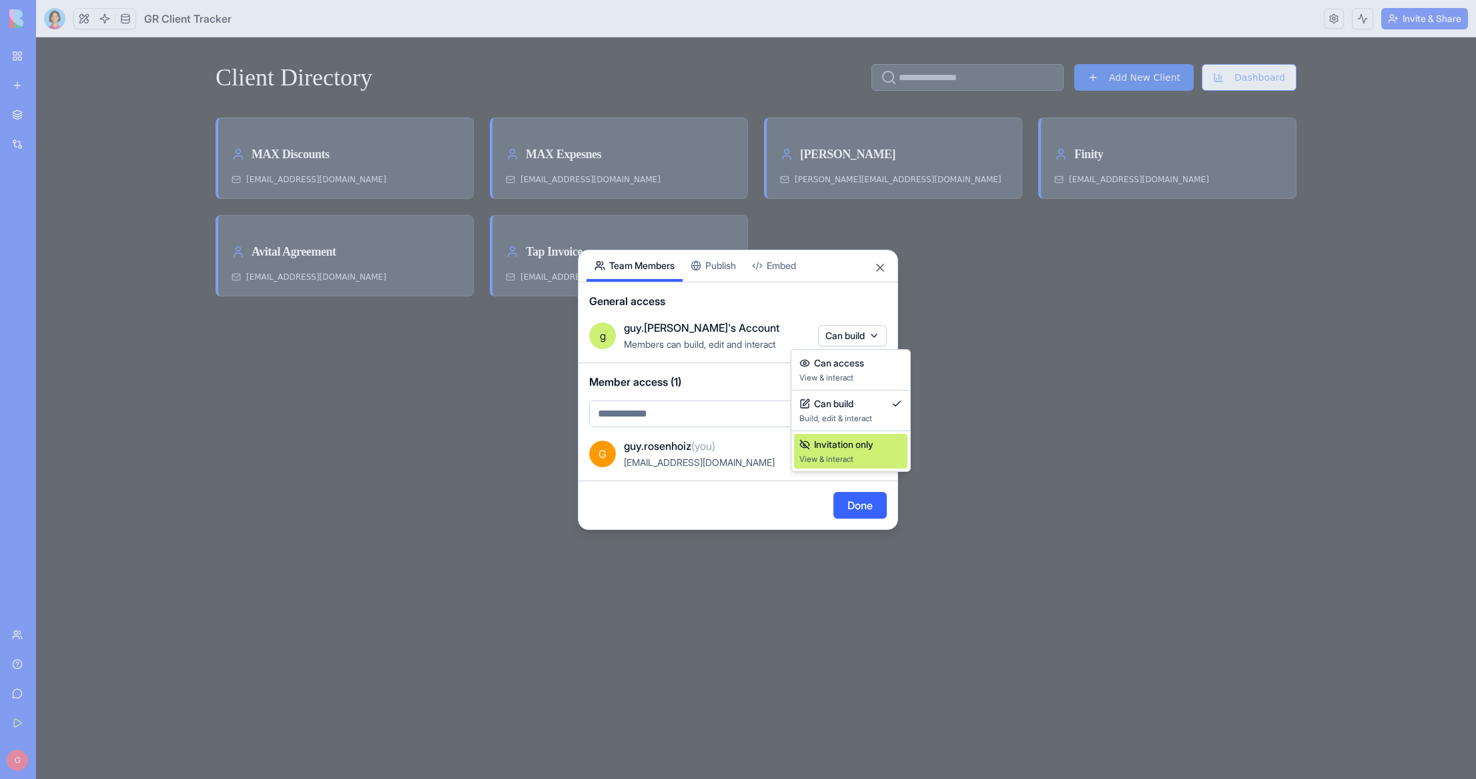
click at [862, 449] on span "Invitation only" at bounding box center [843, 444] width 59 height 13
click at [681, 409] on input "text" at bounding box center [738, 413] width 298 height 27
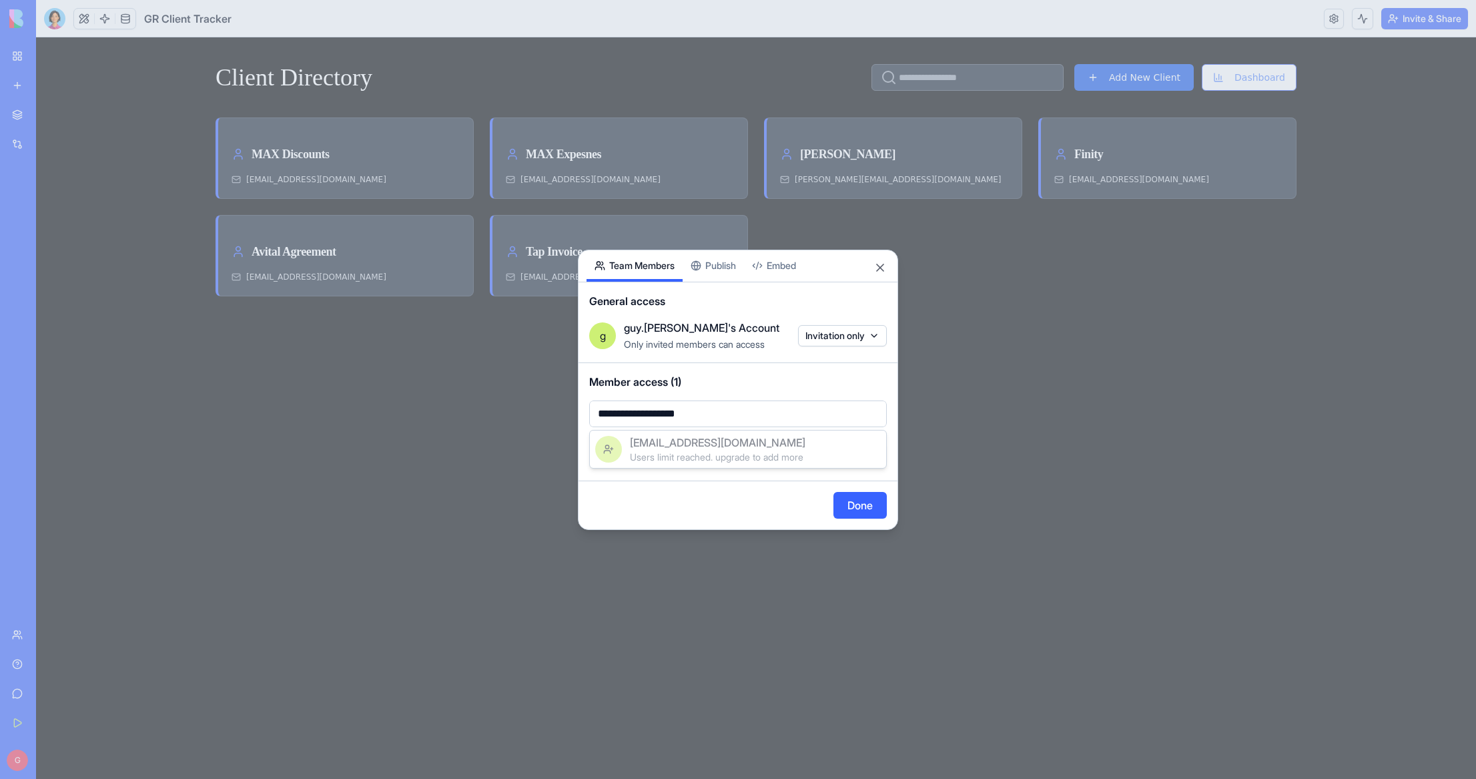
type input "**********"
click at [754, 390] on div at bounding box center [738, 389] width 1476 height 779
click at [739, 414] on input "**********" at bounding box center [738, 413] width 298 height 27
click at [764, 384] on div at bounding box center [738, 389] width 1476 height 779
drag, startPoint x: 743, startPoint y: 415, endPoint x: 542, endPoint y: 415, distance: 201.6
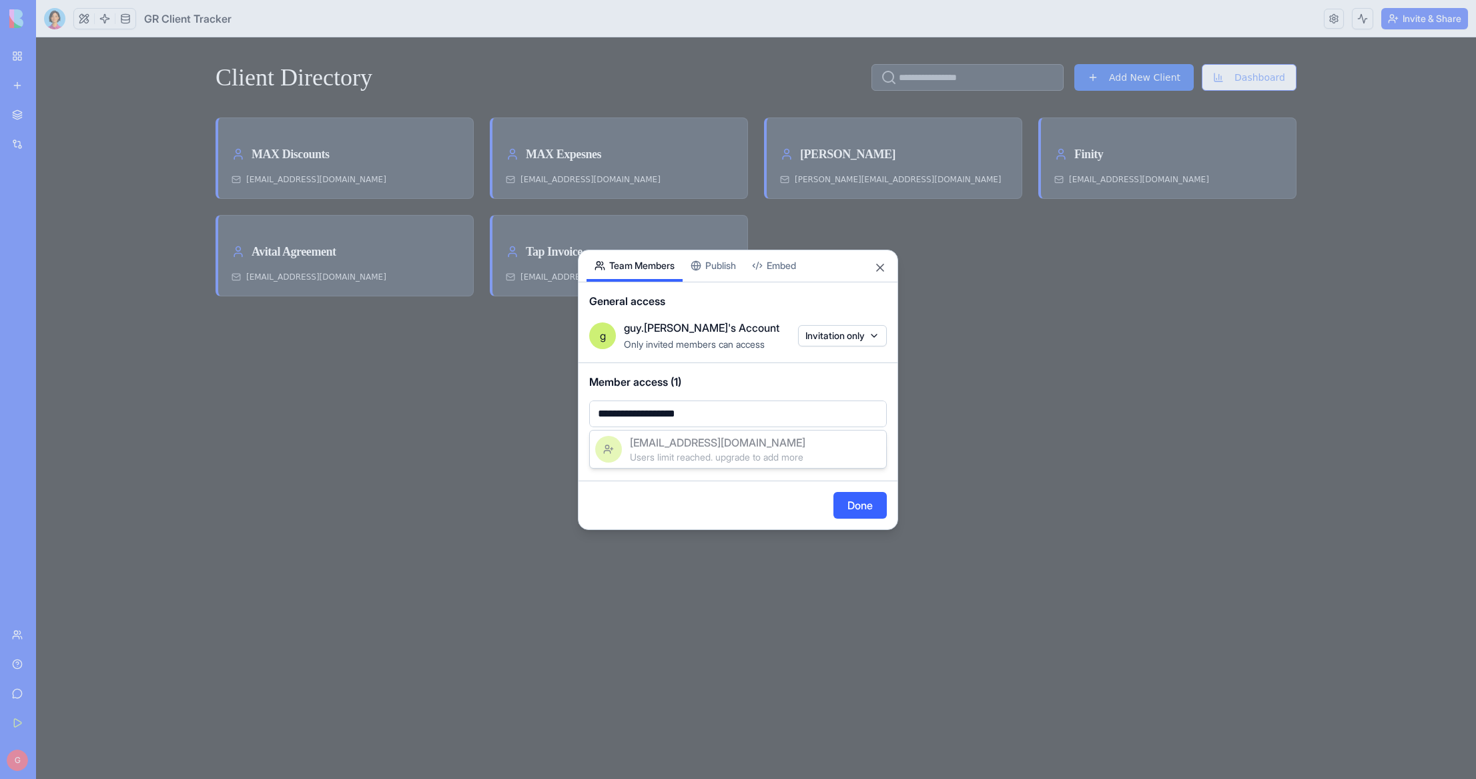
click at [589, 414] on input "**********" at bounding box center [738, 413] width 298 height 27
click at [806, 386] on body "BETA My Workspace New app Marketplace Integrations Recent TrendScope Intelligen…" at bounding box center [738, 389] width 1476 height 779
click at [831, 338] on body "BETA My Workspace New app Marketplace Integrations Recent TrendScope Intelligen…" at bounding box center [738, 389] width 1476 height 779
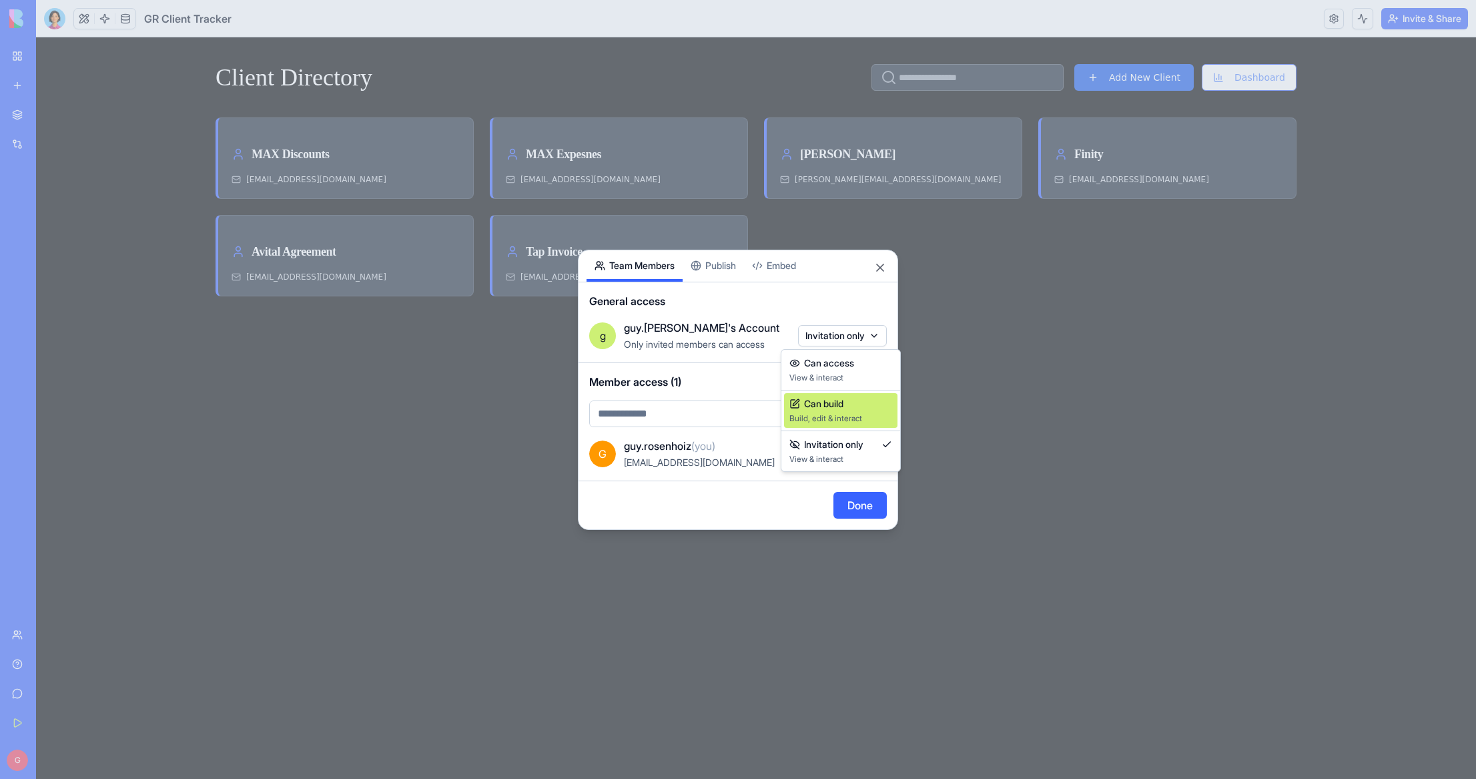
click at [844, 413] on span "Build, edit & interact" at bounding box center [841, 418] width 103 height 11
click at [863, 513] on button "Done" at bounding box center [860, 505] width 53 height 27
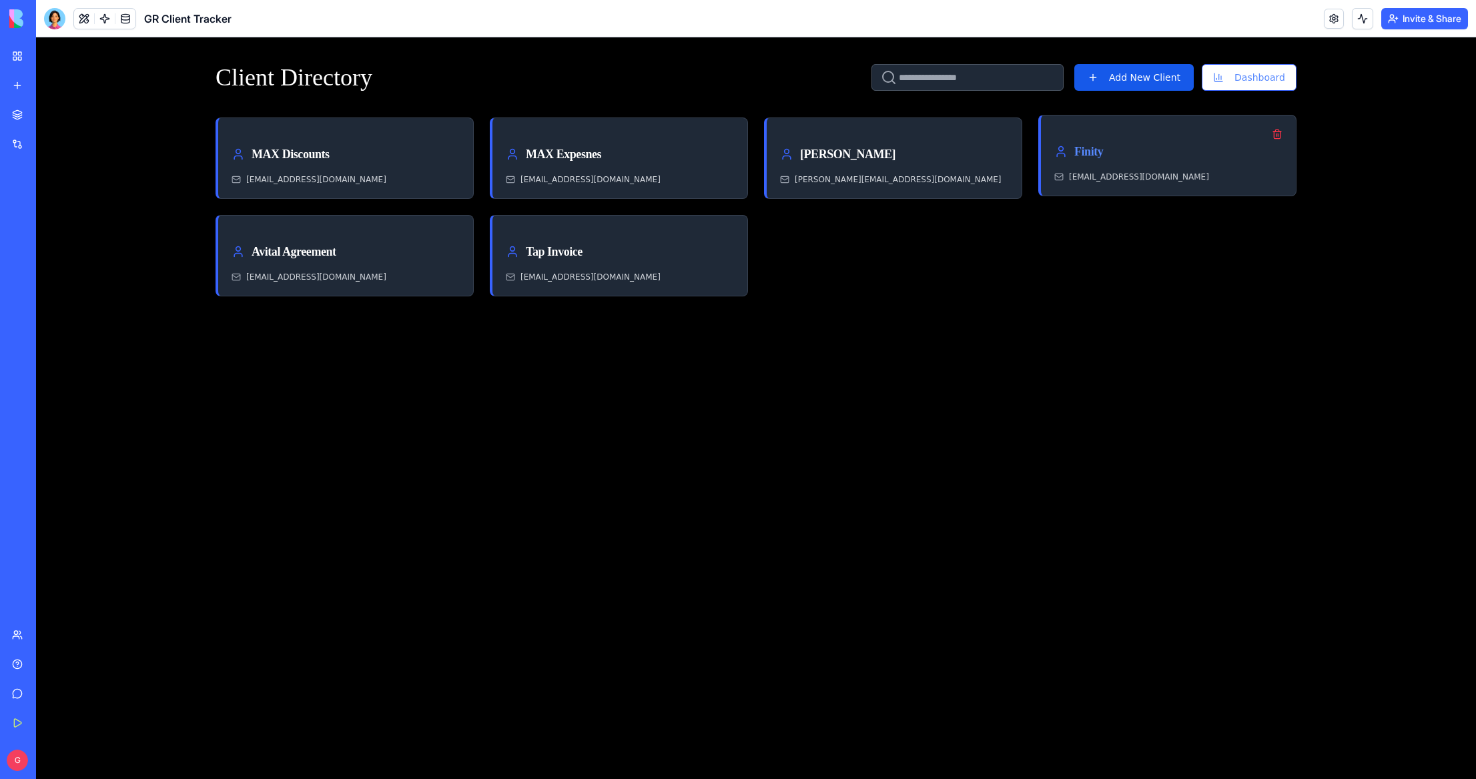
click at [1151, 159] on div "Finity" at bounding box center [1169, 151] width 228 height 19
